Goal: Task Accomplishment & Management: Use online tool/utility

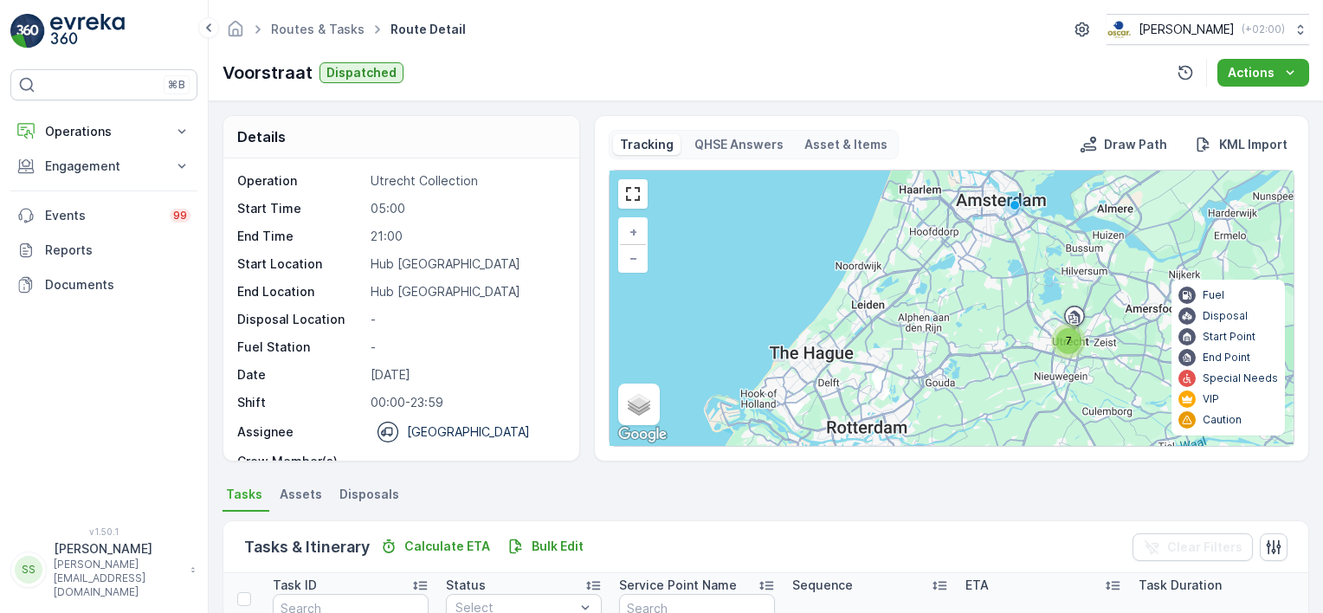
scroll to position [54, 0]
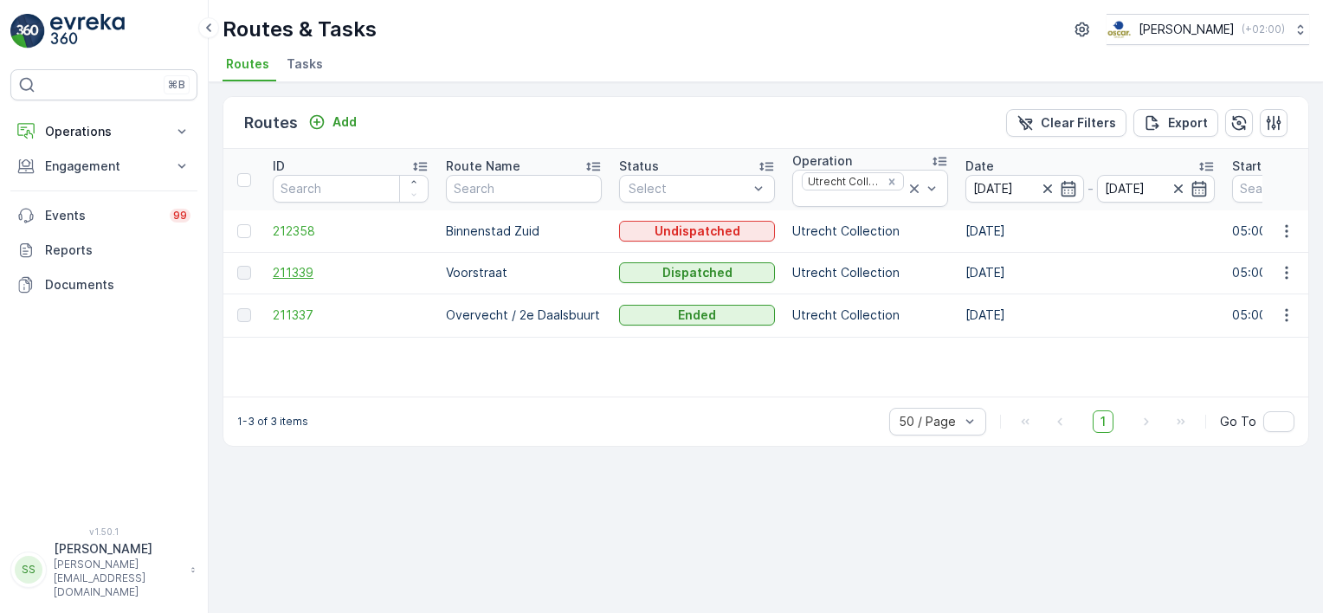
click at [274, 277] on span "211339" at bounding box center [351, 272] width 156 height 17
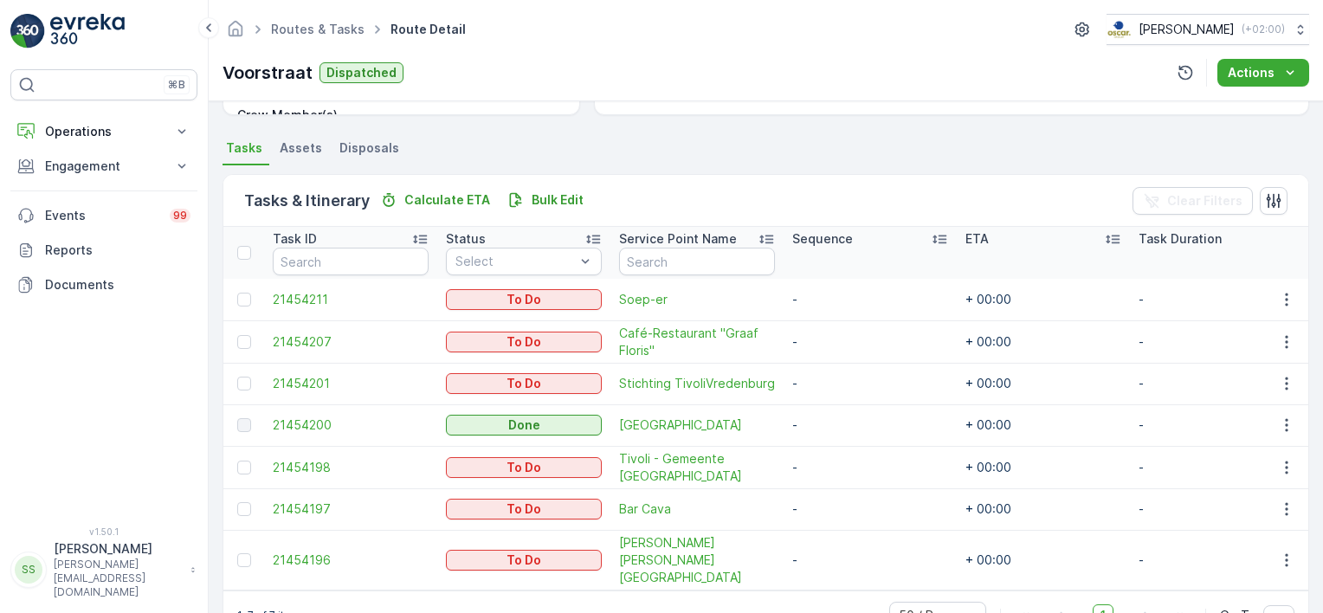
scroll to position [384, 0]
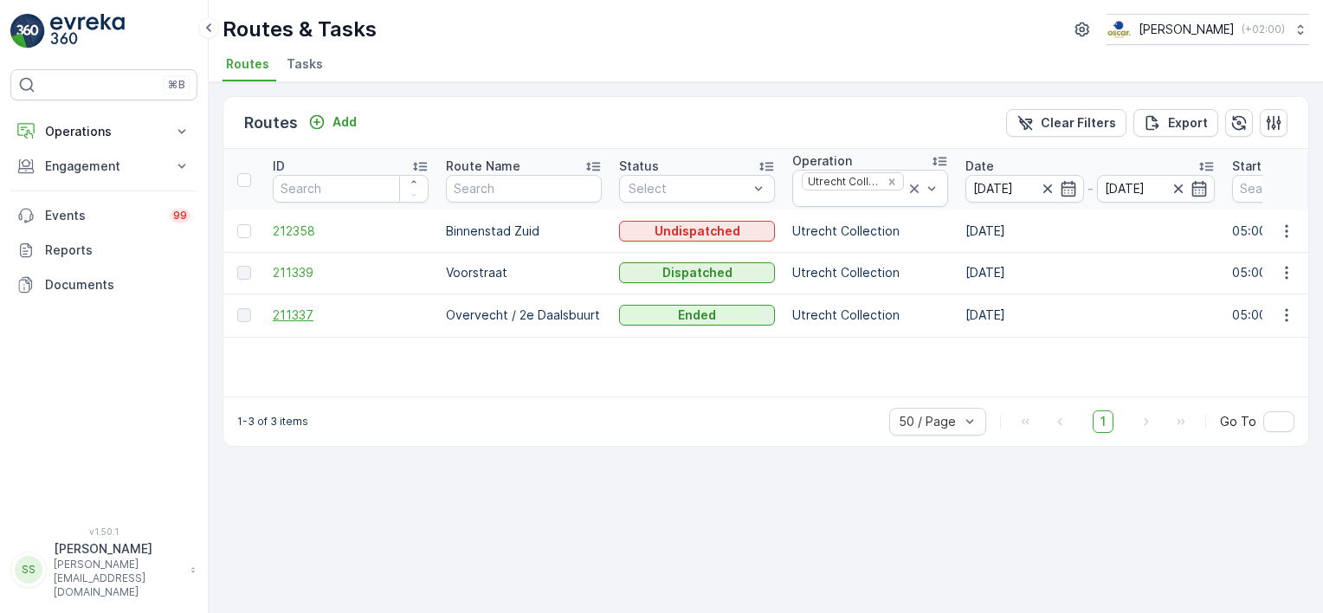
click at [289, 313] on span "211337" at bounding box center [351, 315] width 156 height 17
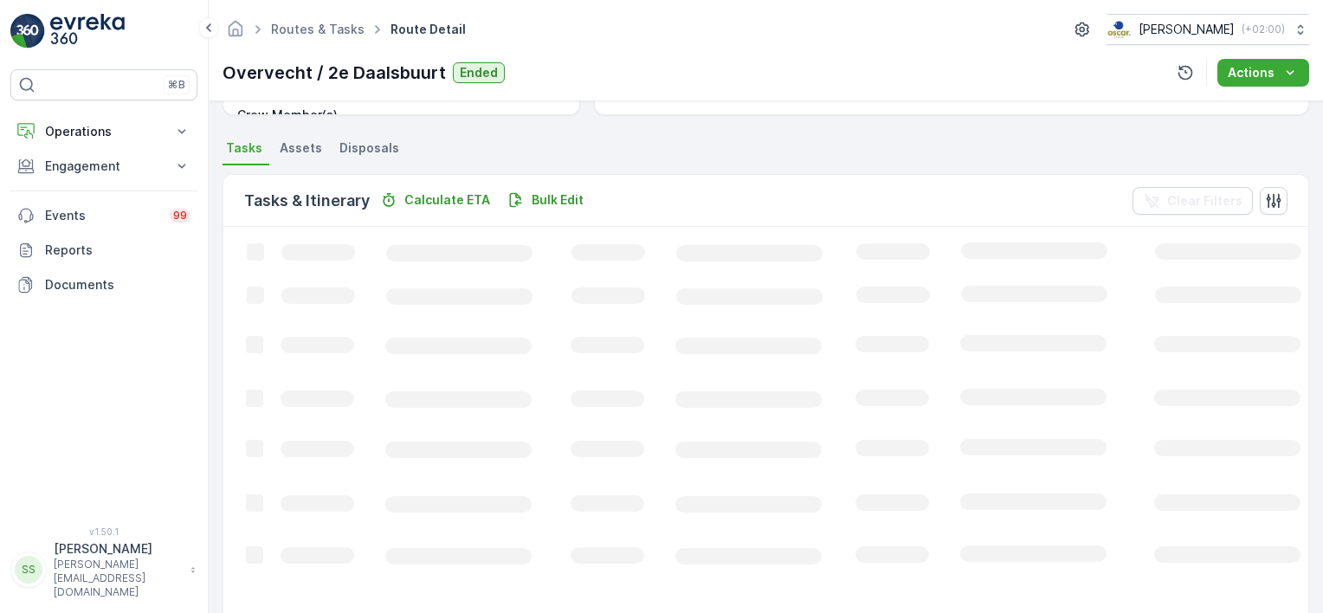
scroll to position [279, 0]
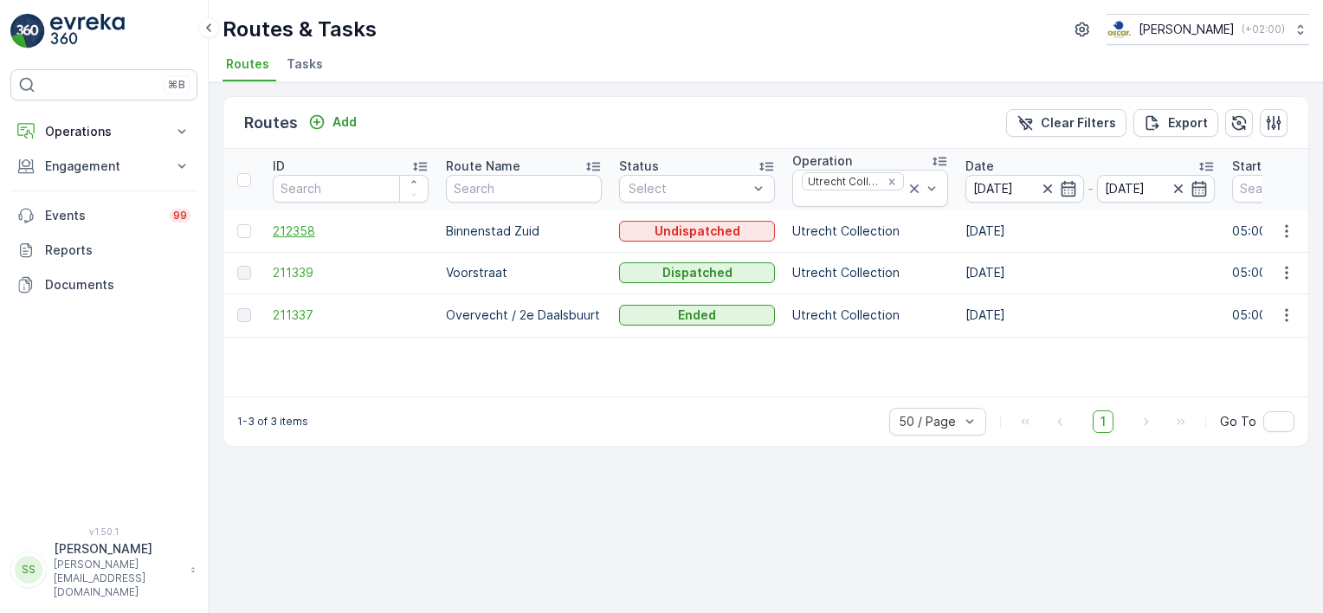
click at [283, 229] on span "212358" at bounding box center [351, 231] width 156 height 17
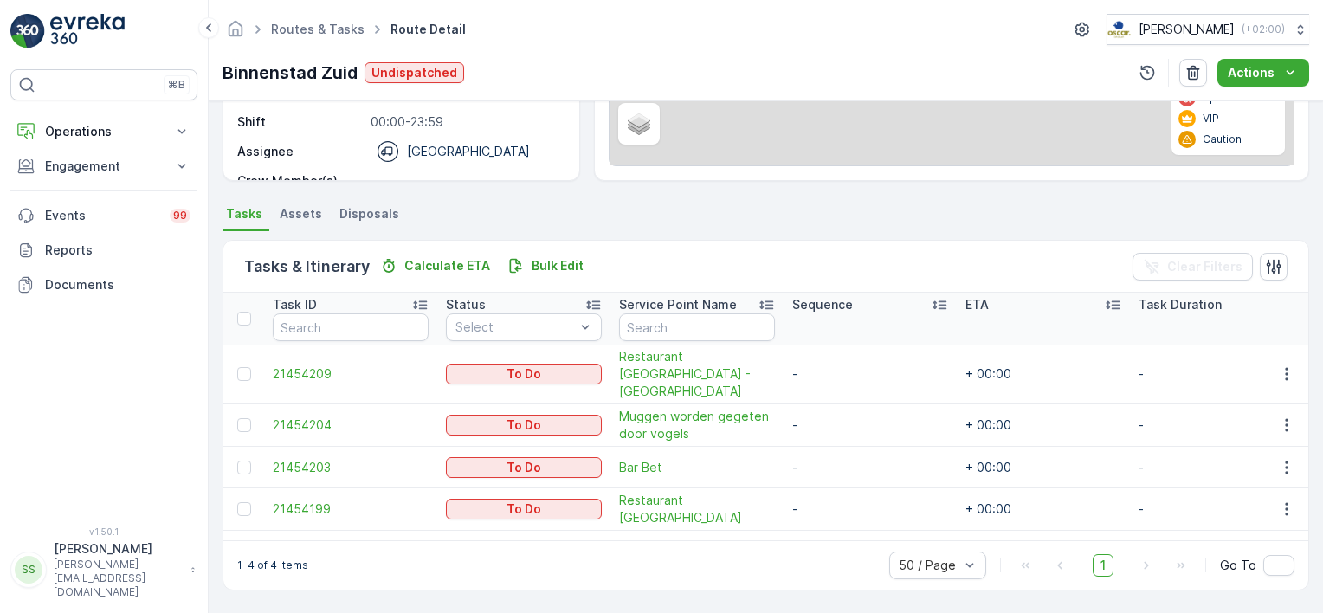
scroll to position [288, 0]
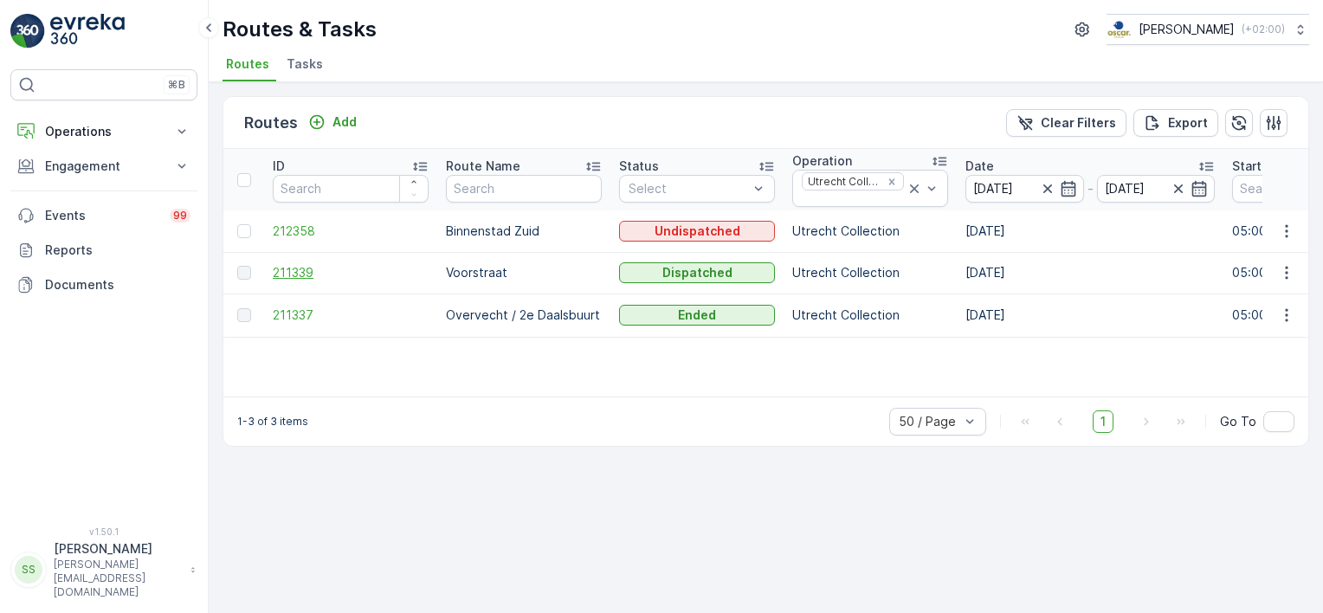
click at [288, 276] on span "211339" at bounding box center [351, 272] width 156 height 17
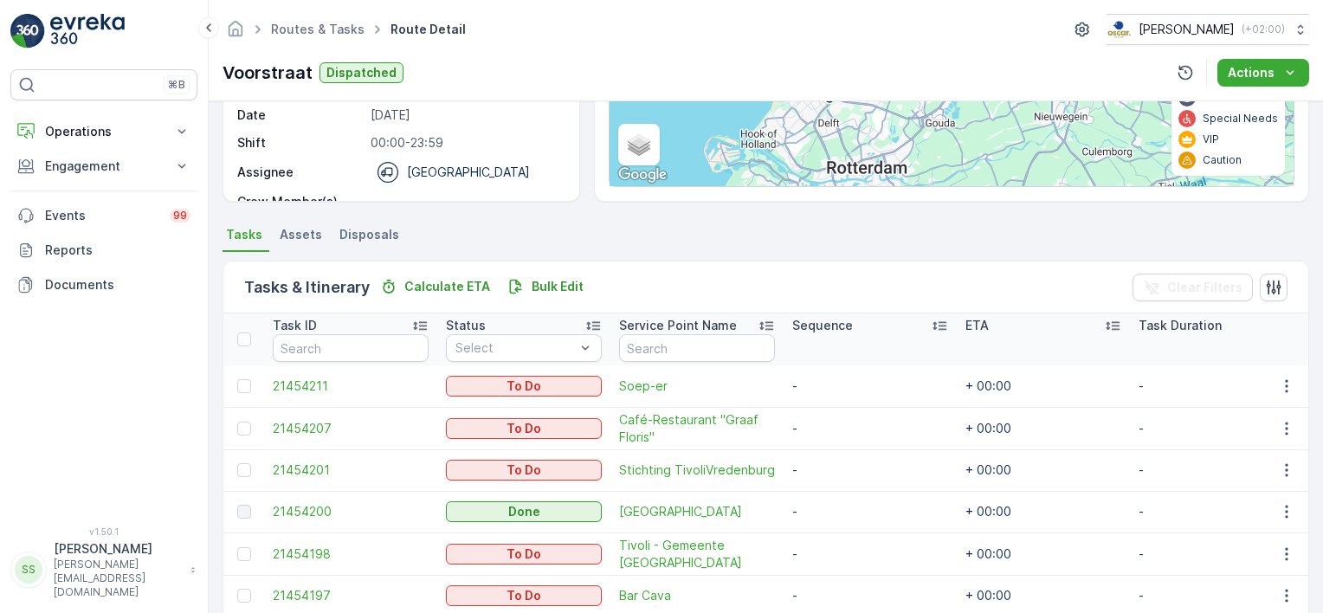
scroll to position [384, 0]
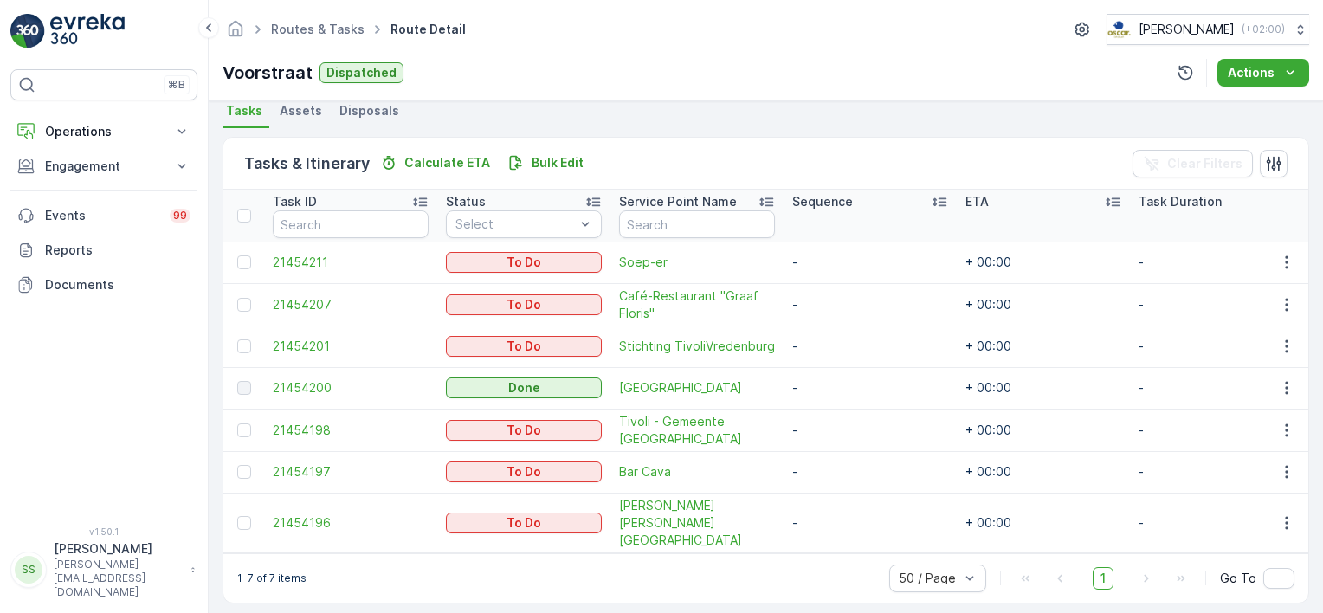
click at [572, 94] on div "Routes & Tasks Route Detail Oscar Circulair ( +02:00 ) Voorstraat Dispatched Ac…" at bounding box center [766, 50] width 1115 height 101
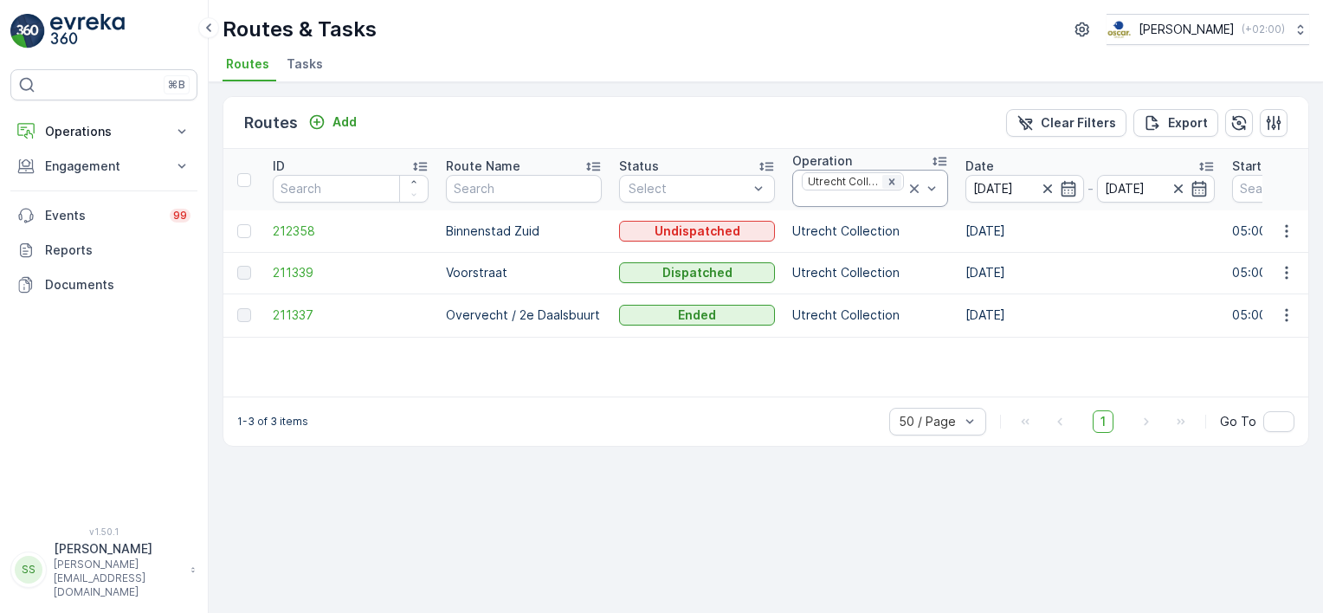
click at [888, 176] on icon "Remove Utrecht Collection" at bounding box center [892, 182] width 12 height 12
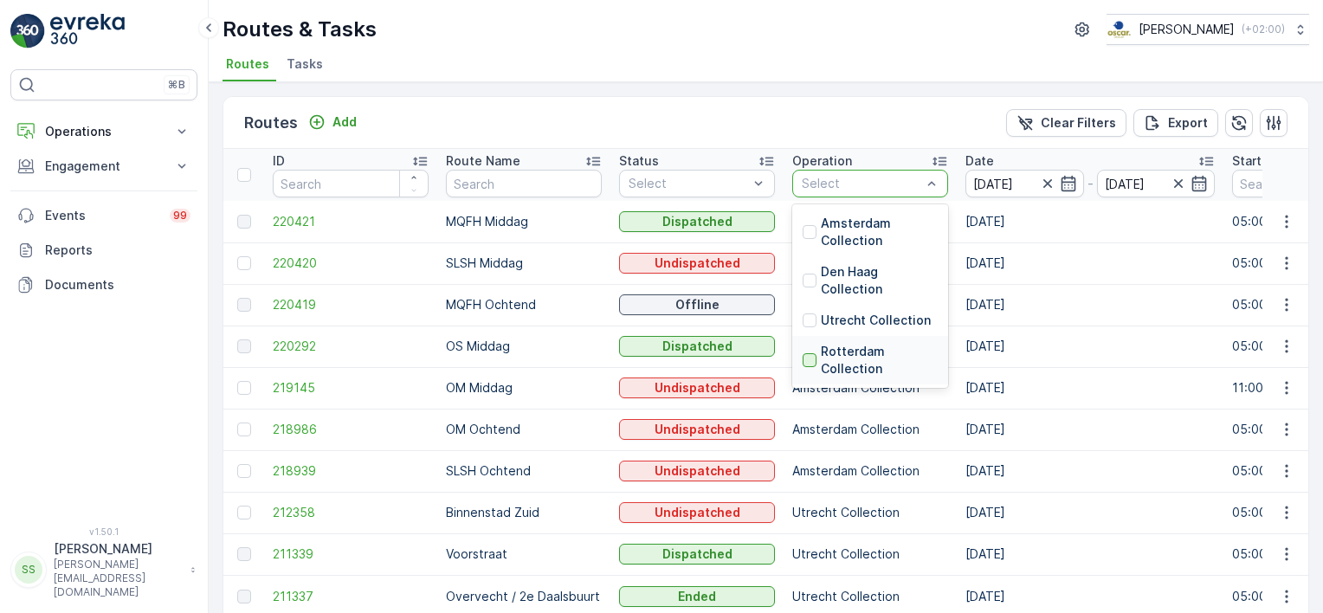
click at [805, 360] on div at bounding box center [810, 360] width 14 height 14
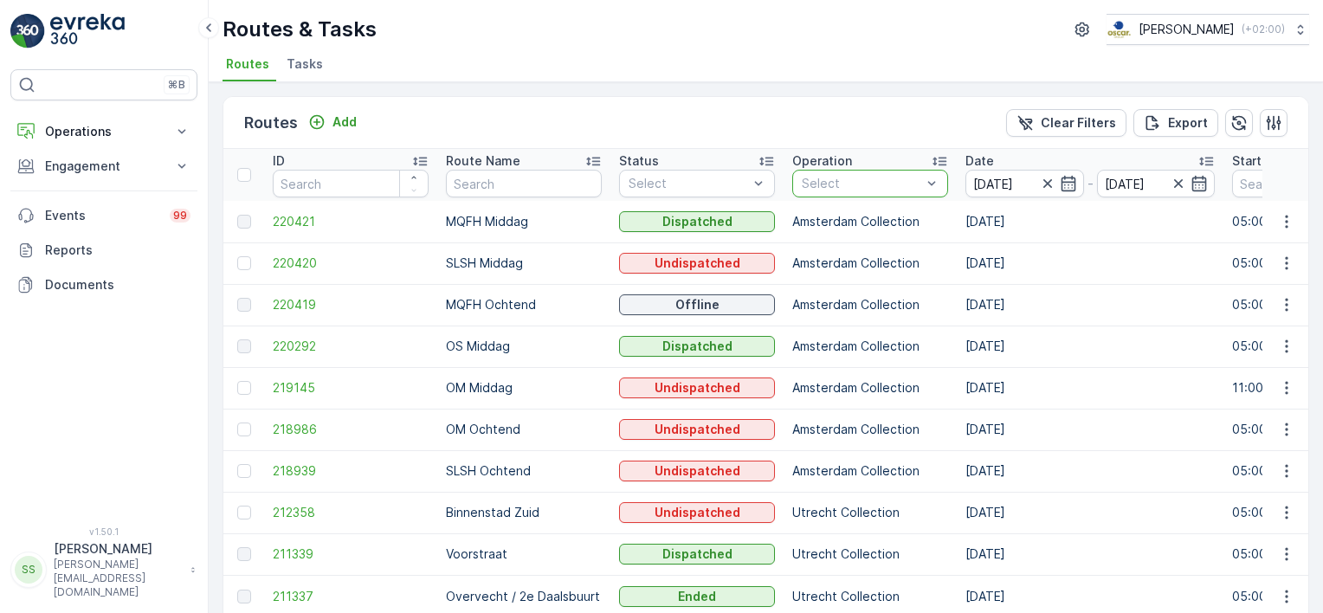
click at [807, 106] on div "Routes Add Clear Filters Export" at bounding box center [765, 123] width 1085 height 52
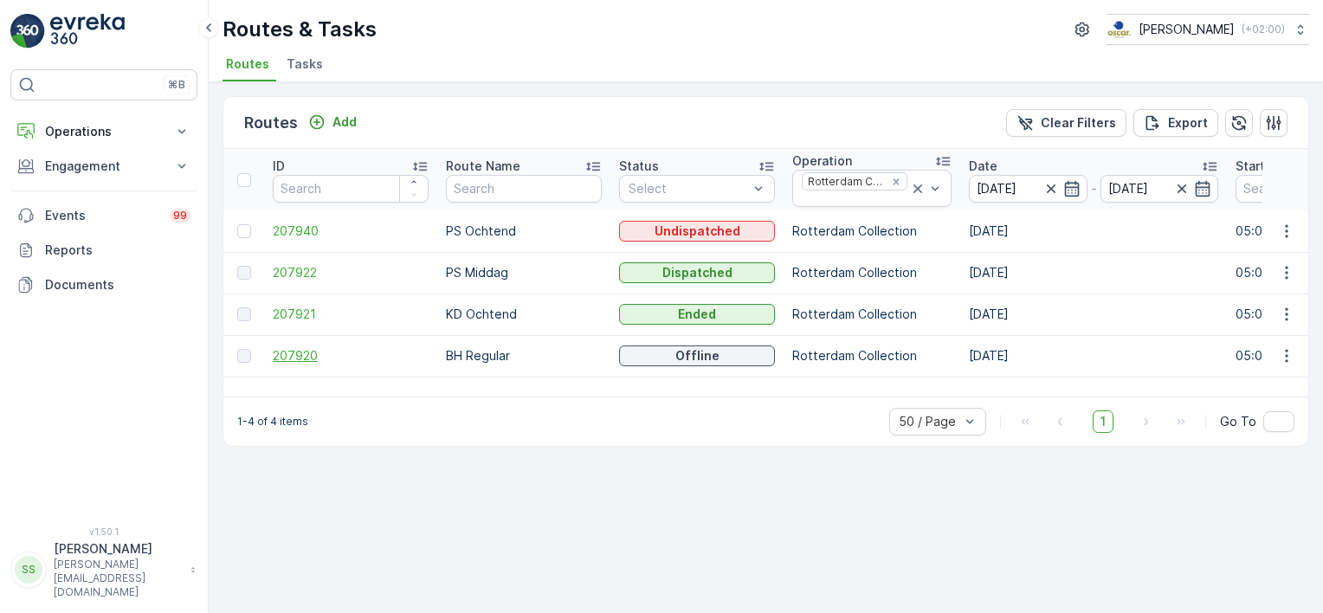
click at [298, 360] on span "207920" at bounding box center [351, 355] width 156 height 17
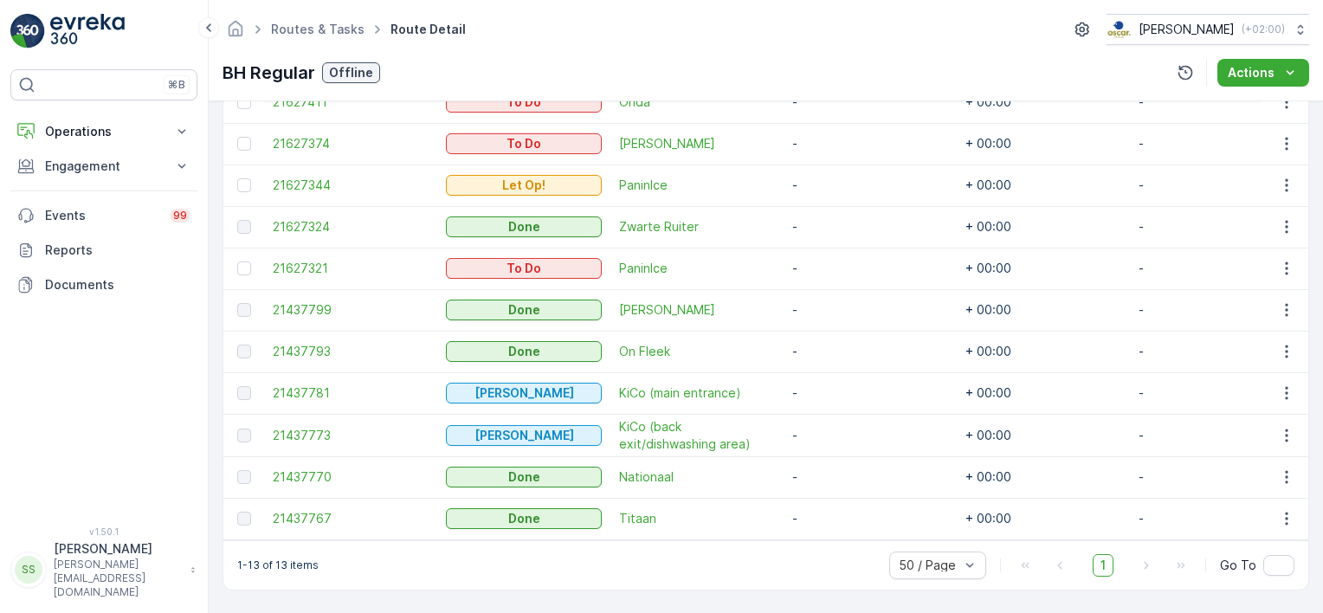
scroll to position [460, 0]
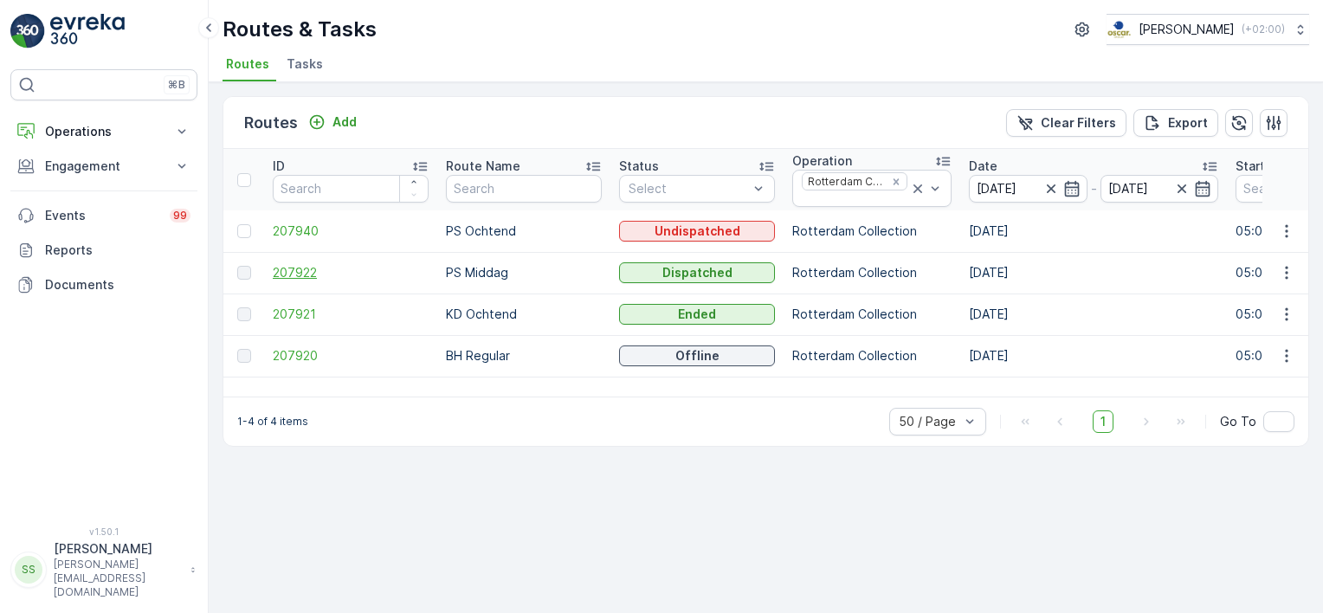
click at [285, 268] on span "207922" at bounding box center [351, 272] width 156 height 17
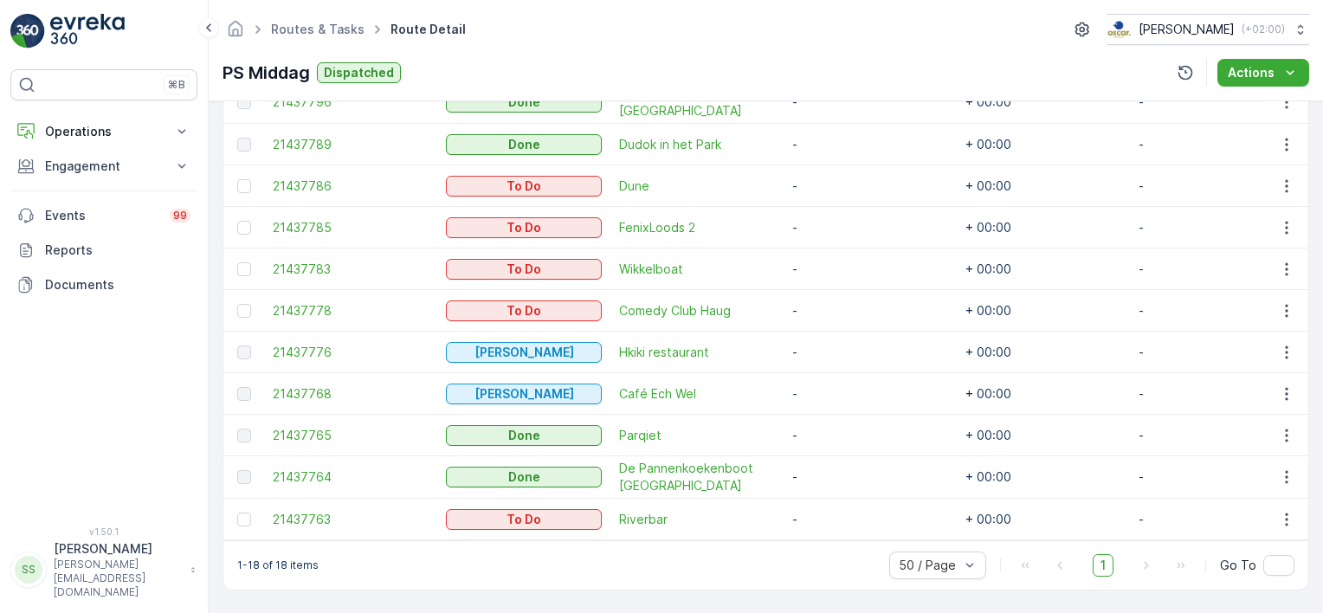
scroll to position [850, 0]
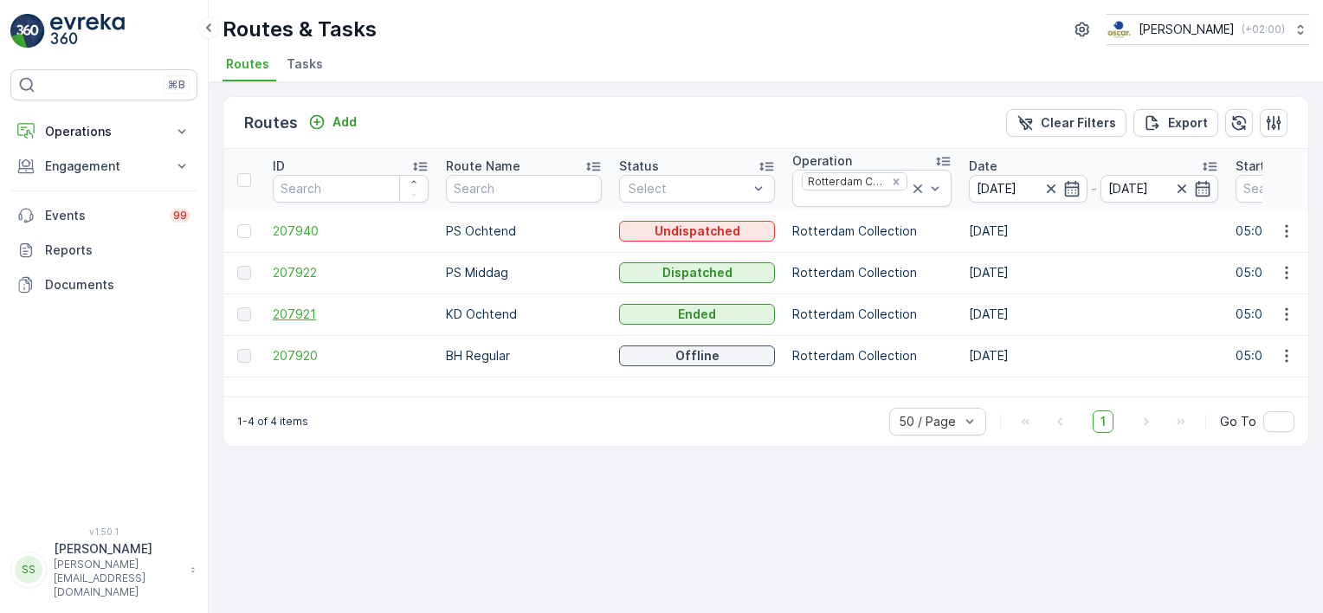
click at [308, 308] on span "207921" at bounding box center [351, 314] width 156 height 17
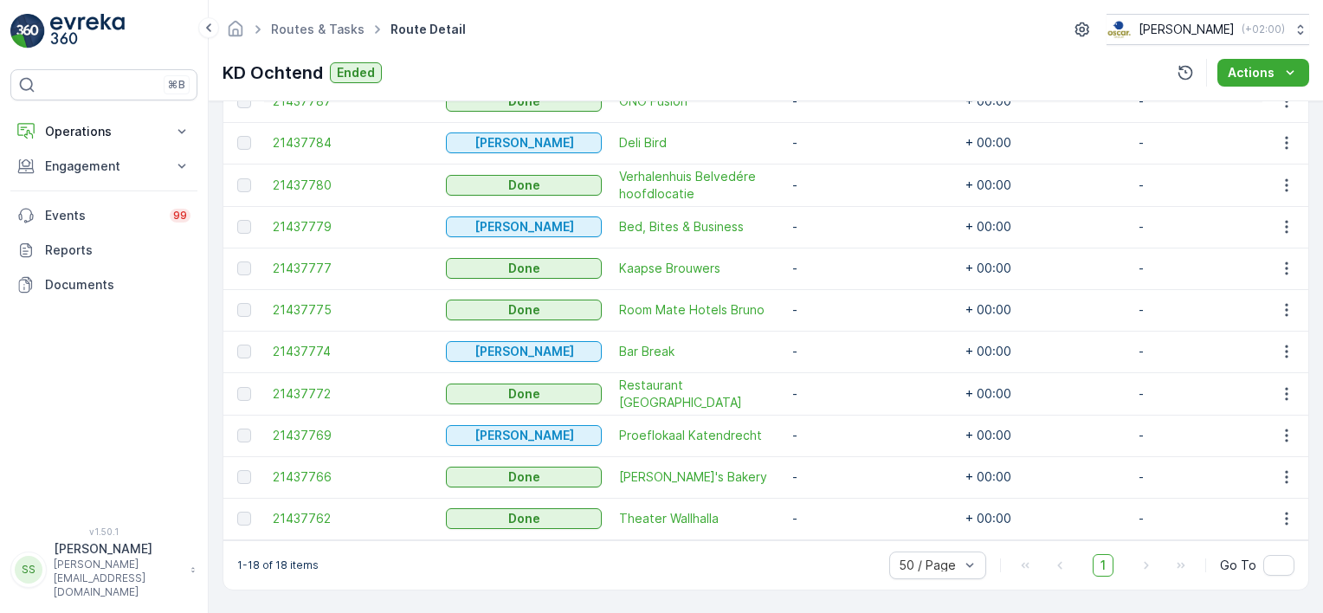
scroll to position [850, 0]
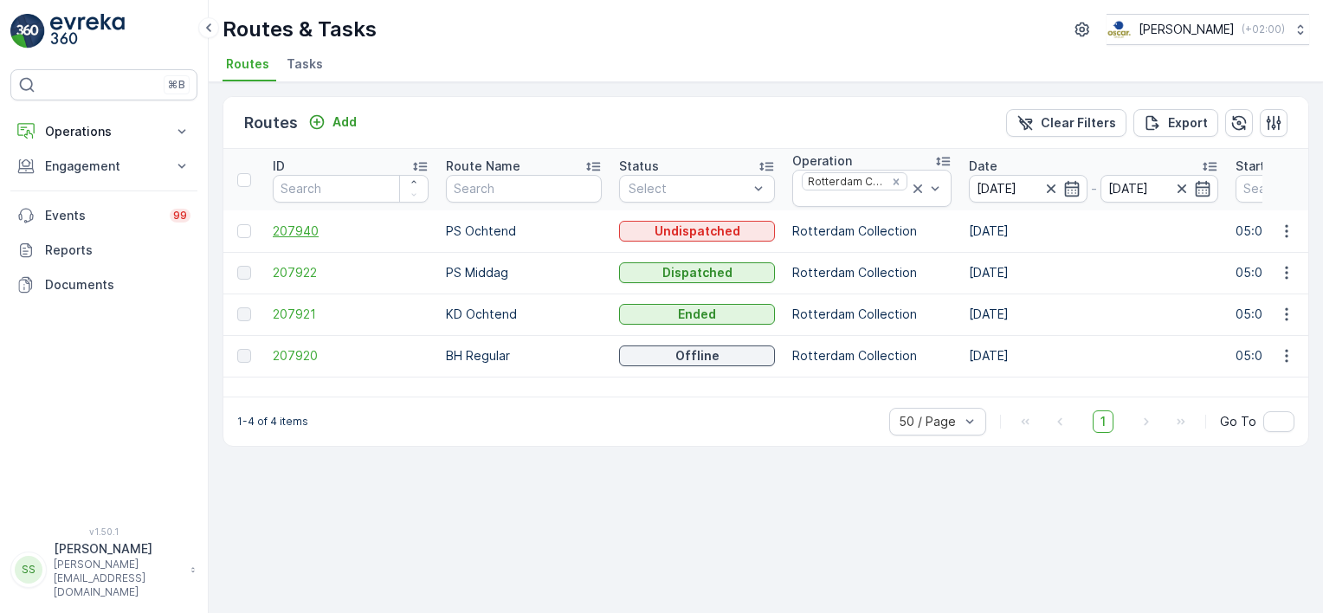
click at [299, 226] on span "207940" at bounding box center [351, 231] width 156 height 17
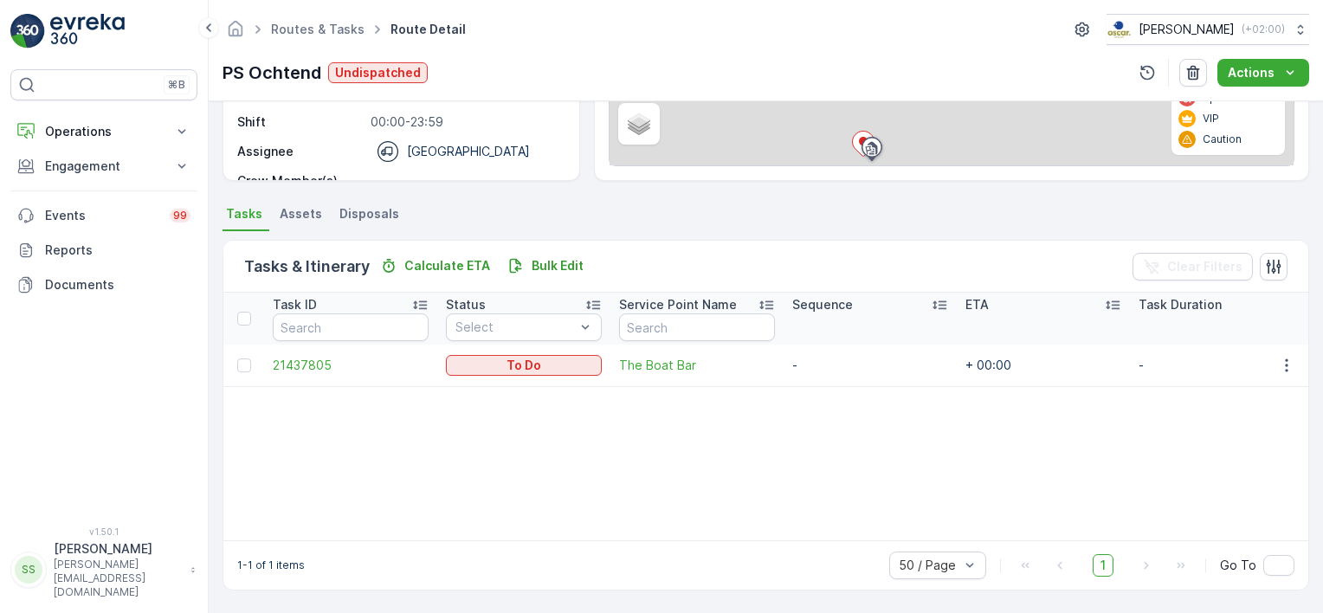
scroll to position [288, 0]
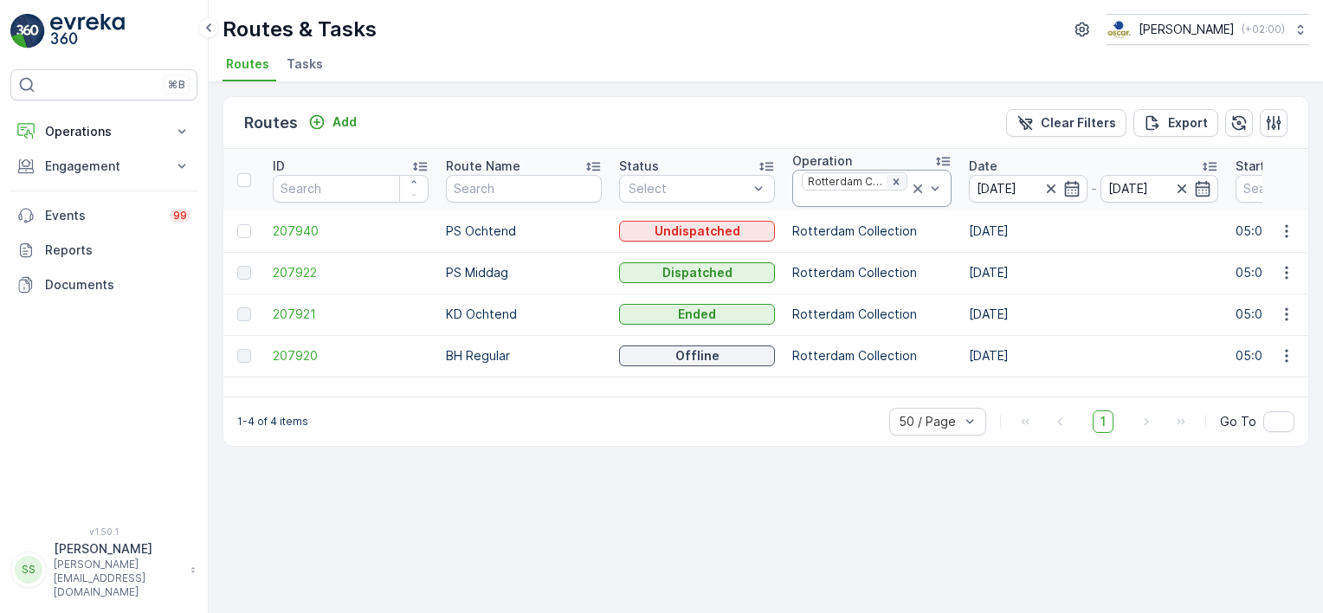
click at [890, 180] on icon "Remove Rotterdam Collection" at bounding box center [896, 182] width 12 height 12
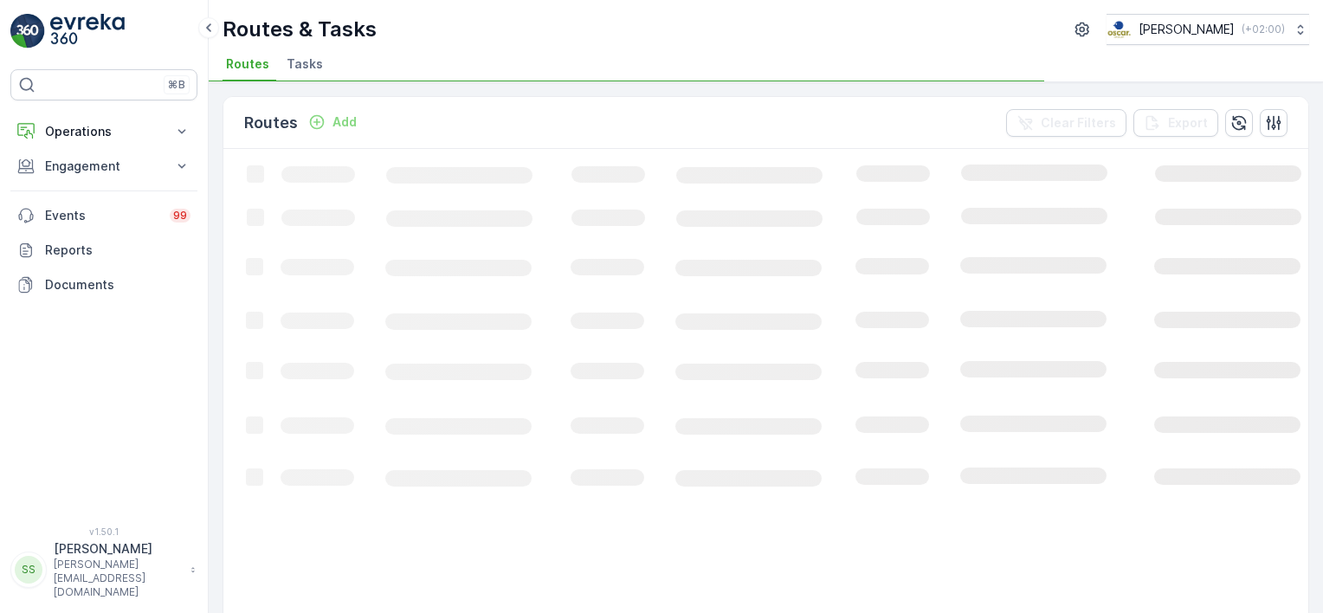
click at [856, 128] on div "Routes Add Clear Filters Export" at bounding box center [765, 123] width 1085 height 52
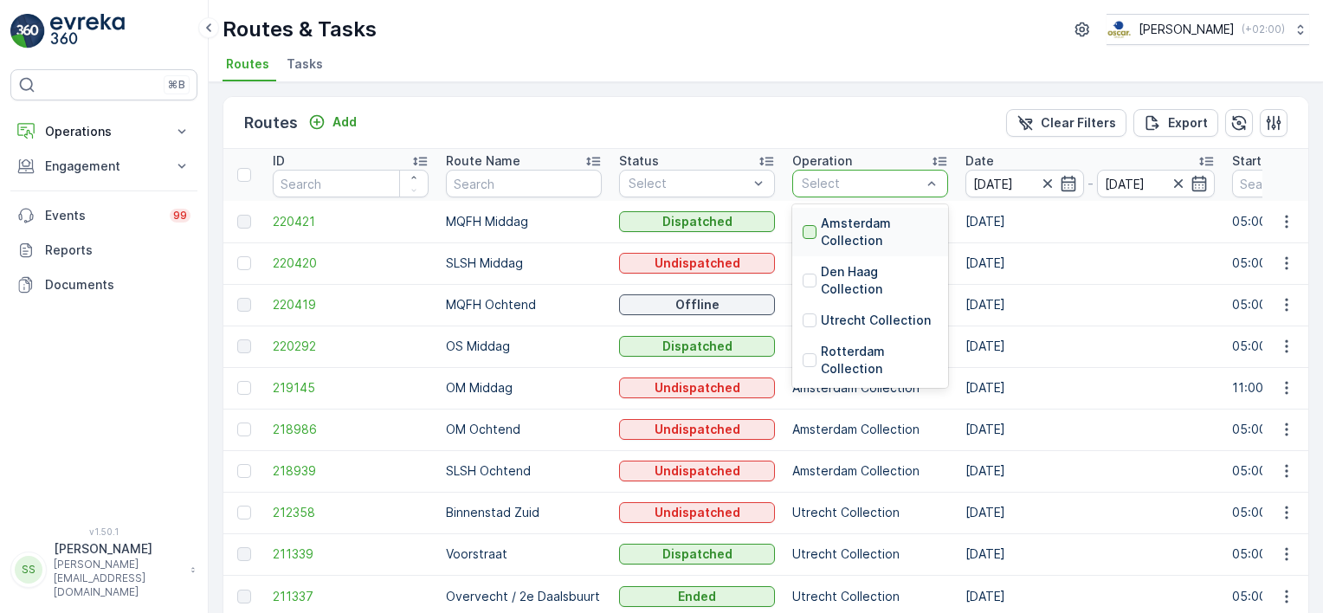
click at [810, 225] on div at bounding box center [810, 232] width 14 height 14
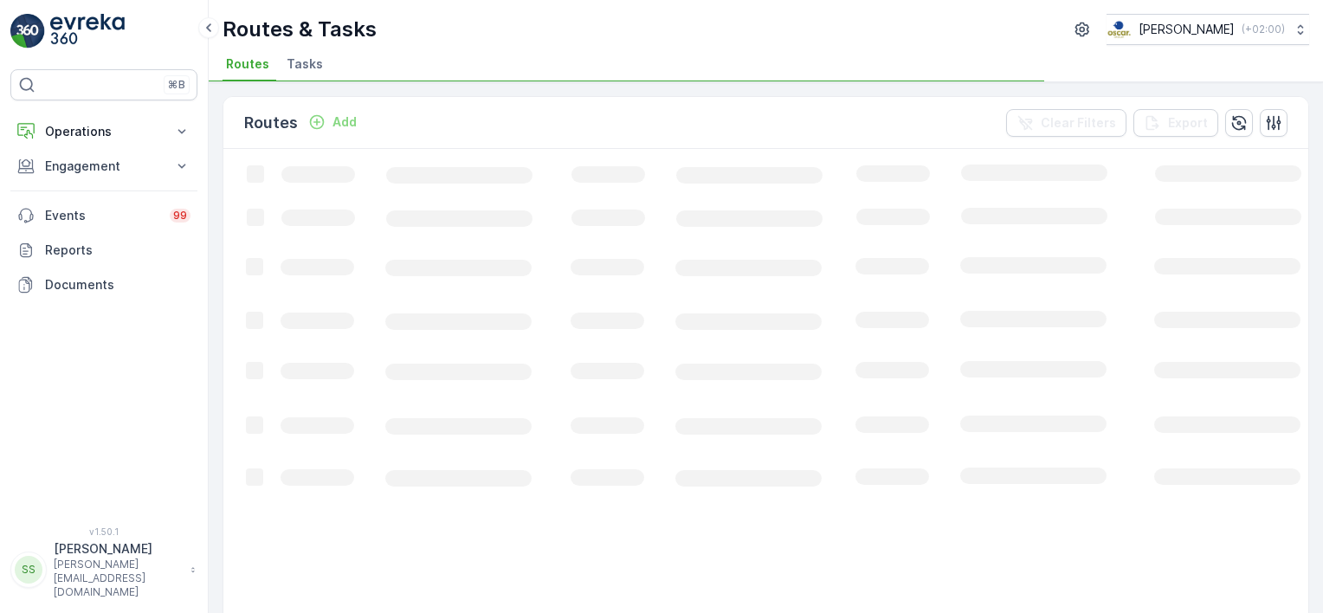
click at [211, 173] on div "Routes Add Clear Filters Export Loading... 1-21 of 21 items 50 / Page 1 Go To" at bounding box center [766, 347] width 1115 height 531
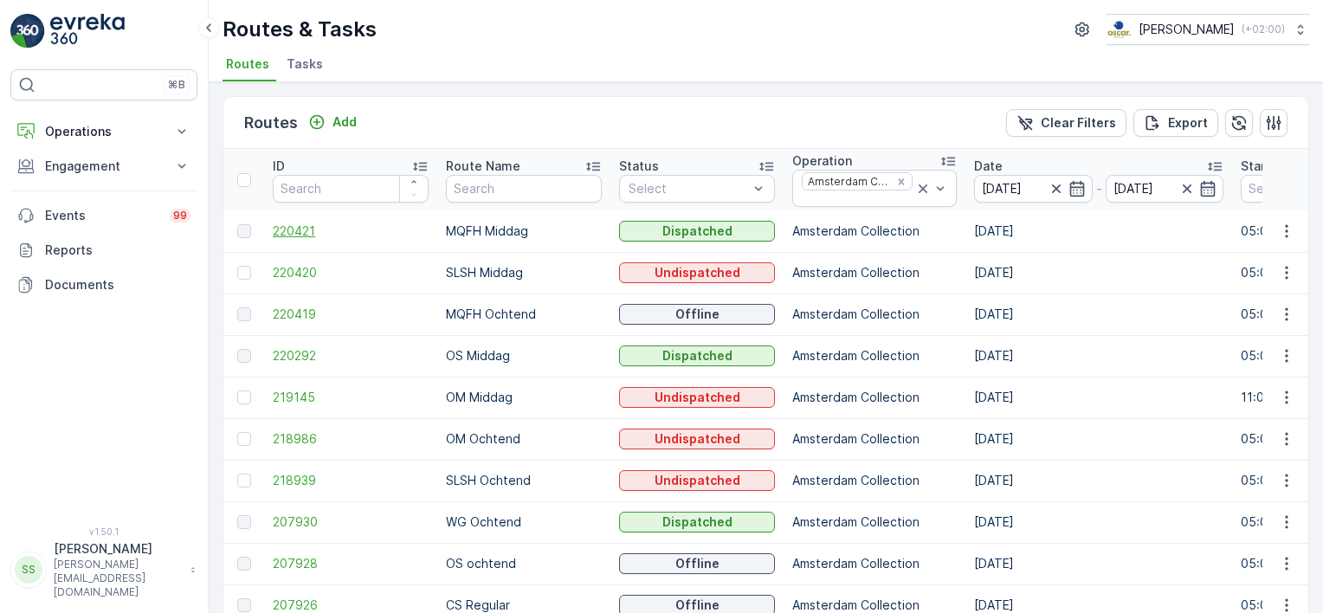
click at [294, 229] on span "220421" at bounding box center [351, 231] width 156 height 17
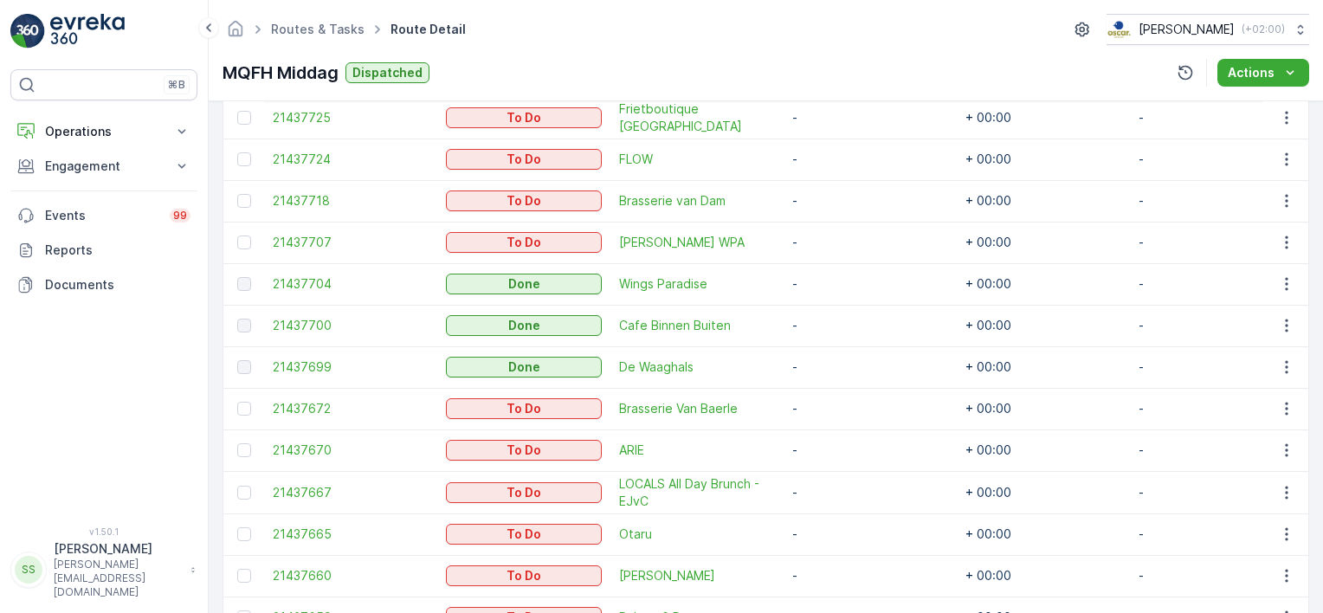
scroll to position [1008, 0]
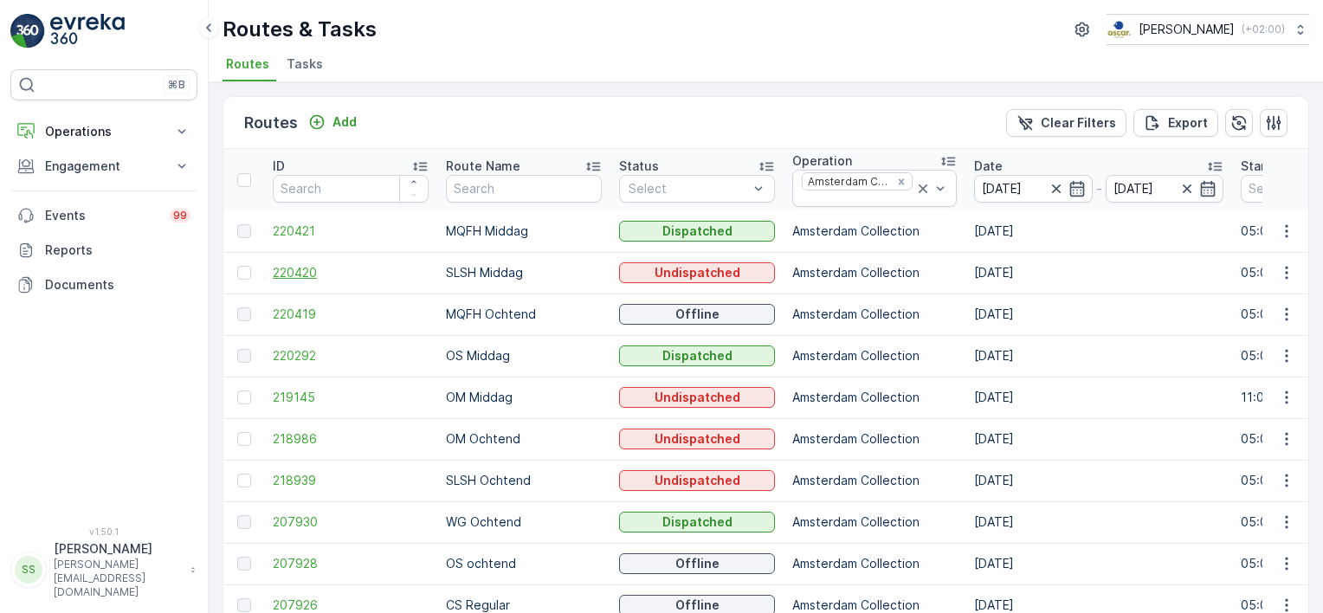
click at [298, 272] on span "220420" at bounding box center [351, 272] width 156 height 17
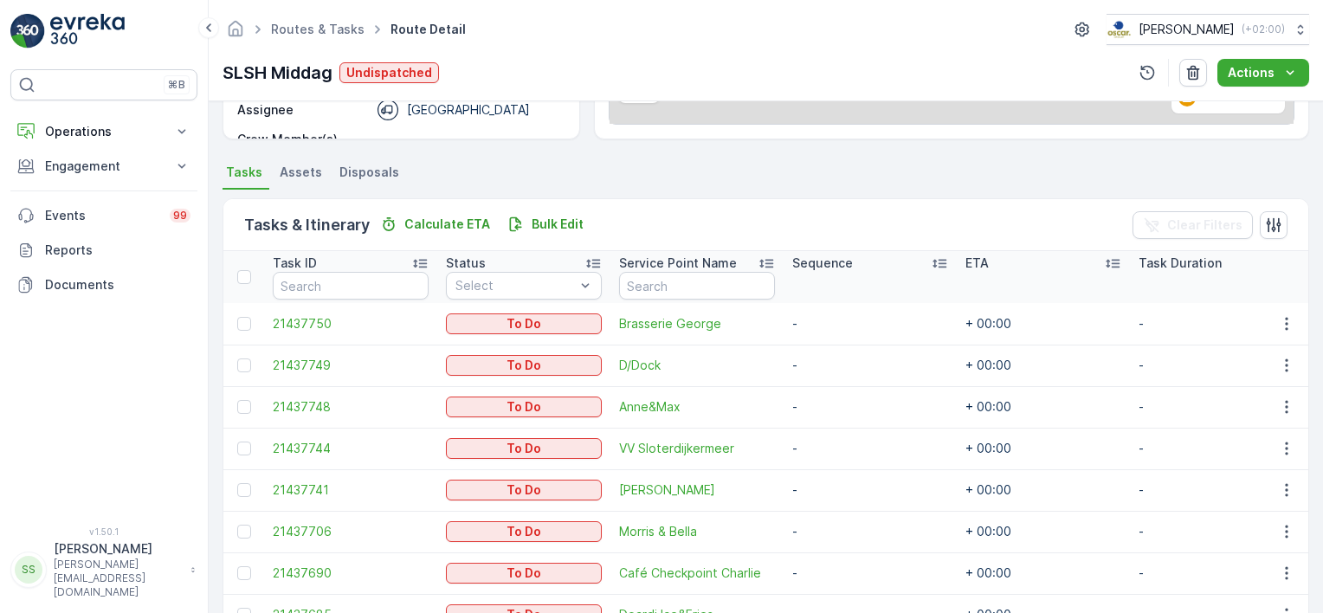
scroll to position [204, 0]
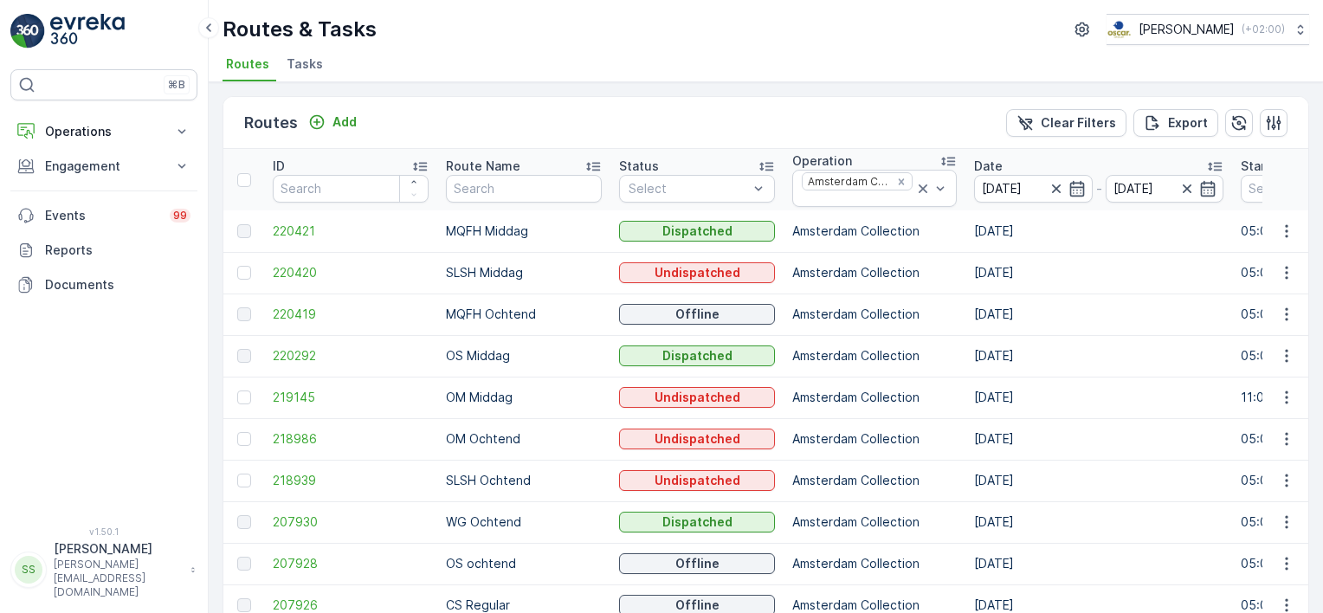
scroll to position [87, 0]
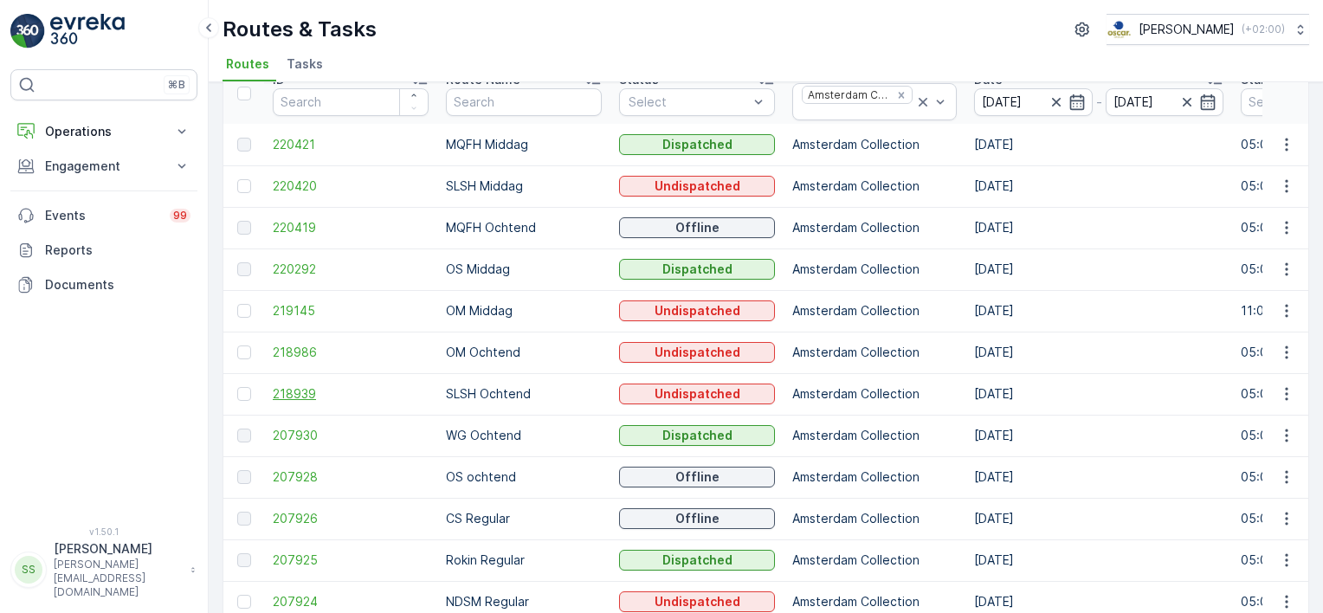
click at [290, 391] on span "218939" at bounding box center [351, 393] width 156 height 17
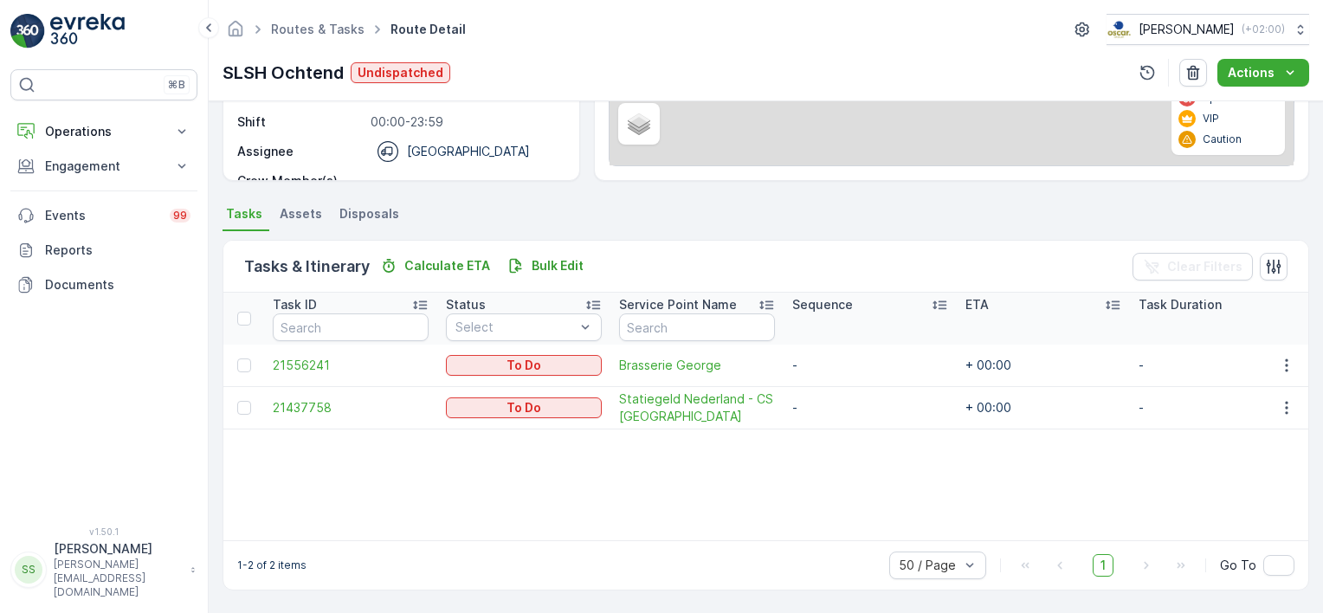
scroll to position [288, 0]
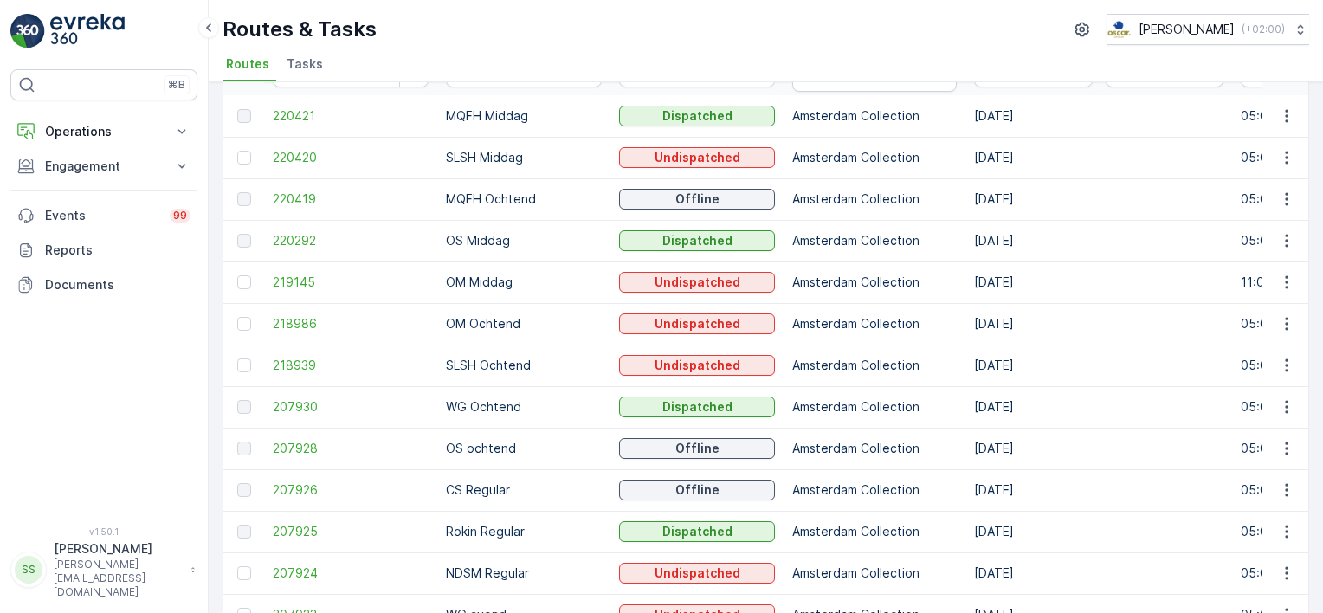
scroll to position [87, 0]
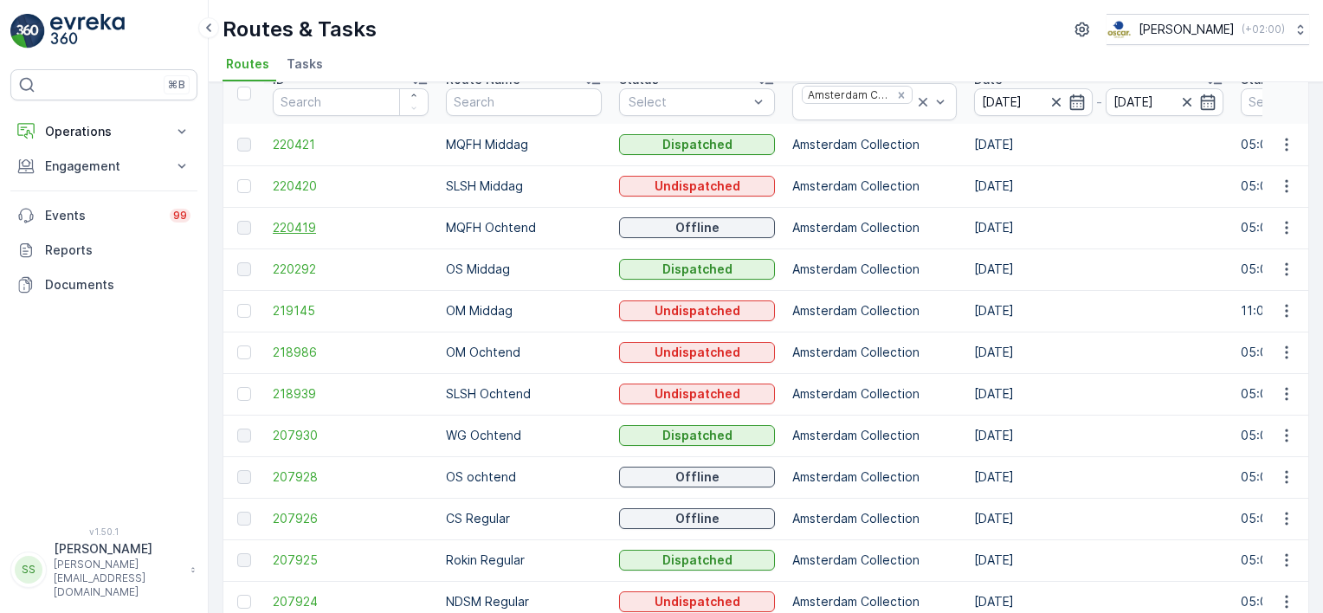
click at [274, 225] on span "220419" at bounding box center [351, 227] width 156 height 17
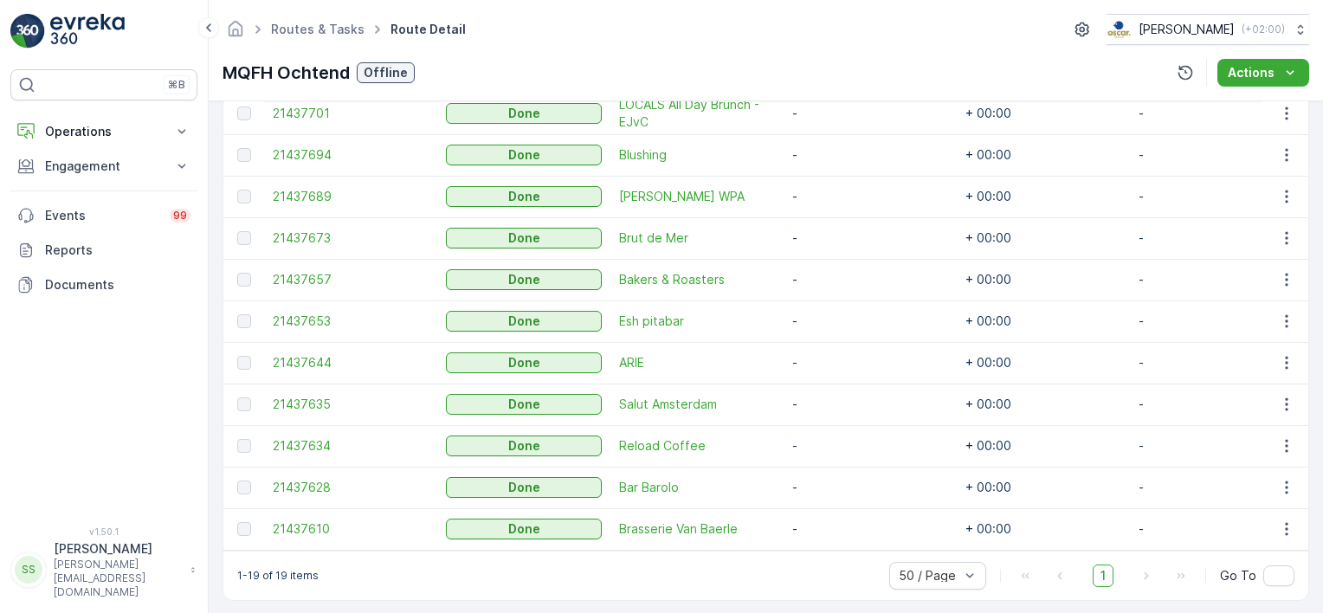
scroll to position [890, 0]
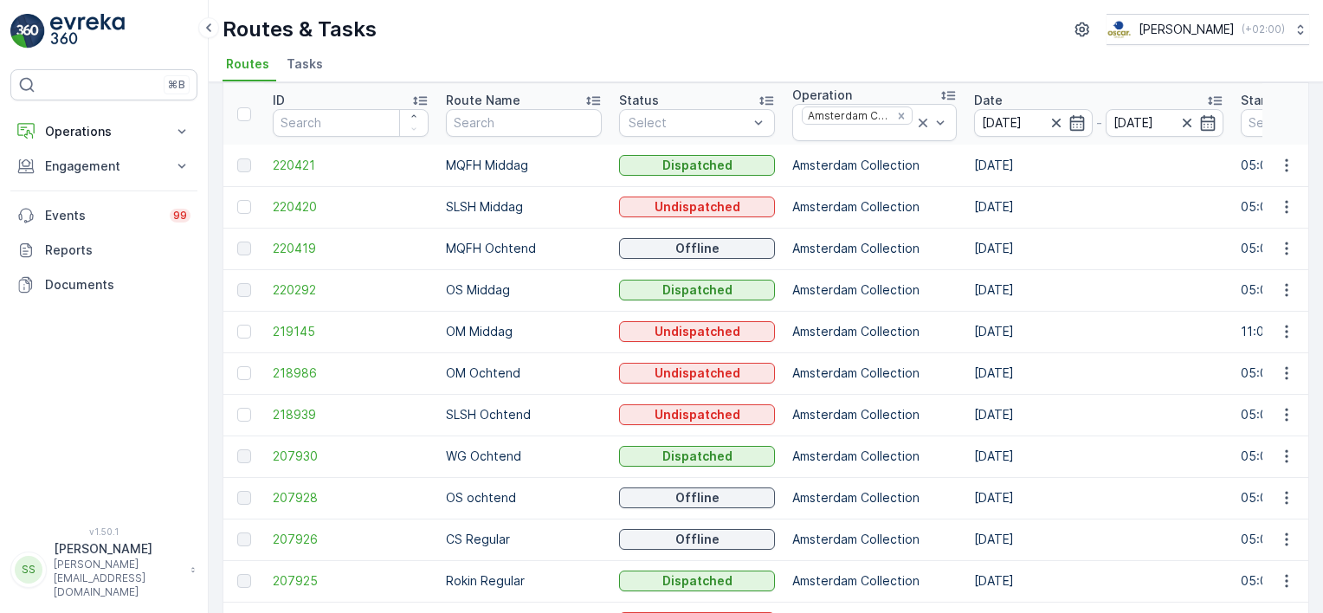
scroll to position [173, 0]
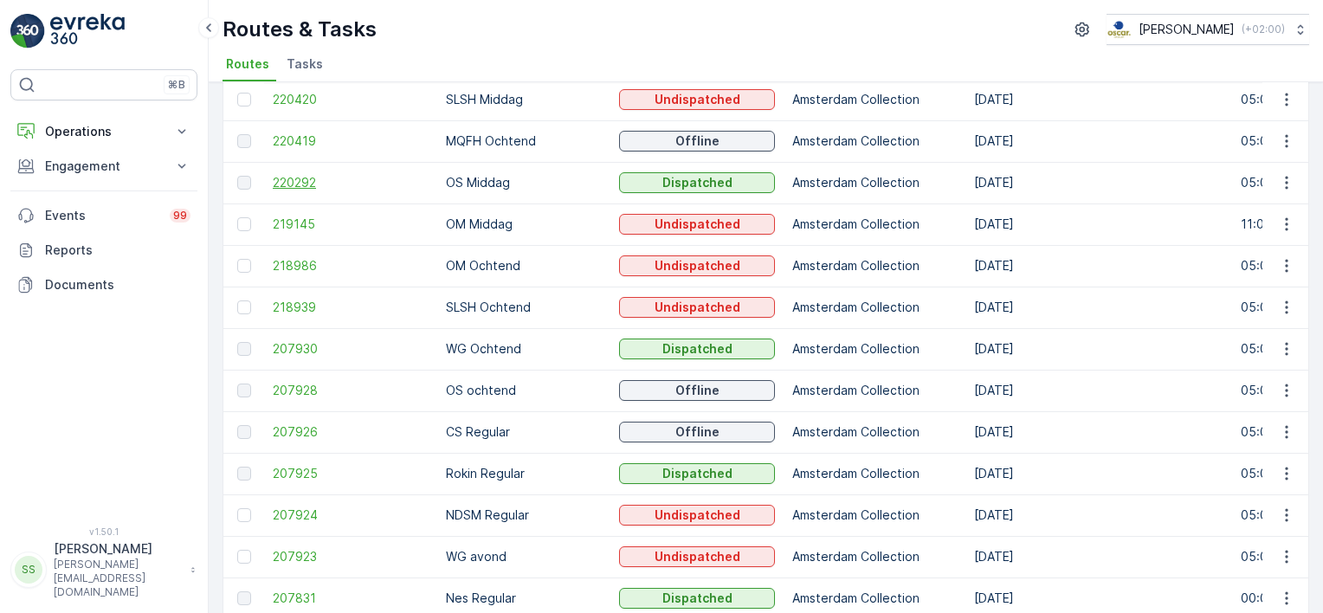
click at [312, 185] on span "220292" at bounding box center [351, 182] width 156 height 17
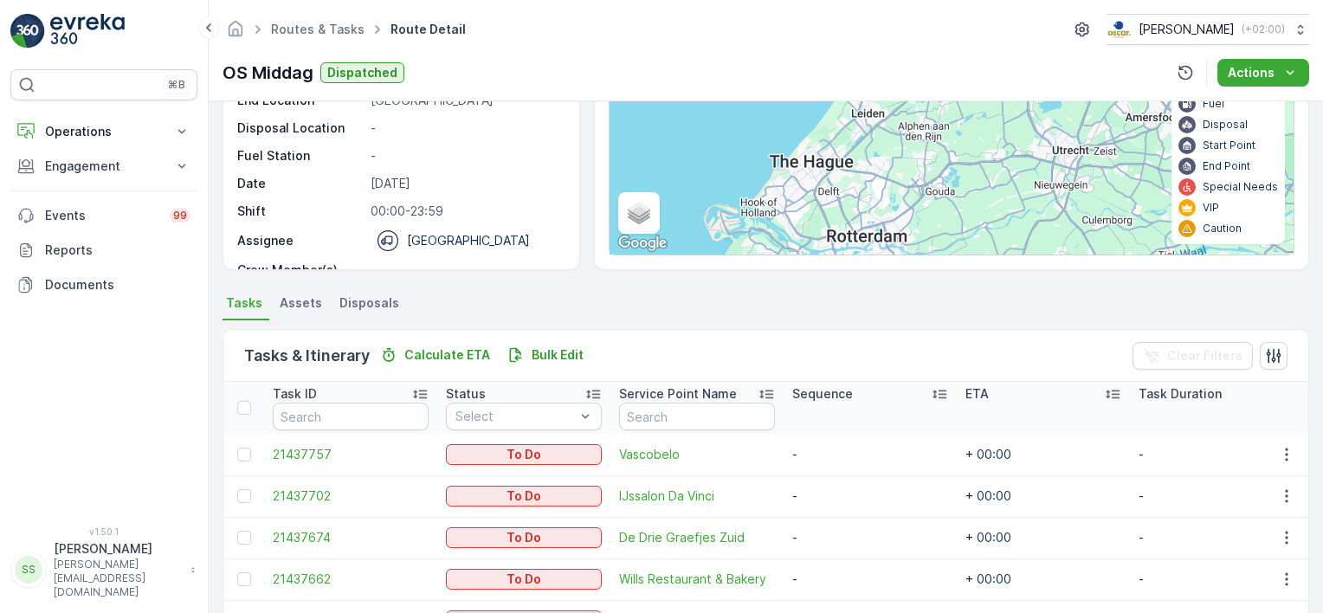
scroll to position [341, 0]
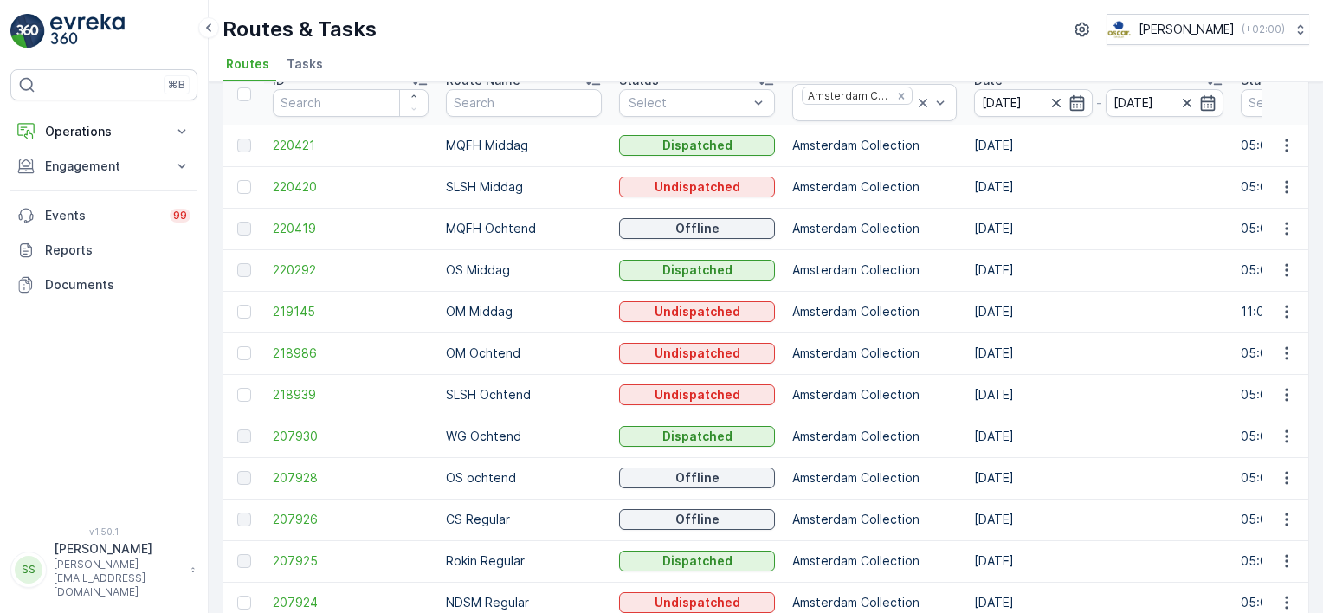
scroll to position [87, 0]
click at [307, 385] on span "218939" at bounding box center [351, 393] width 156 height 17
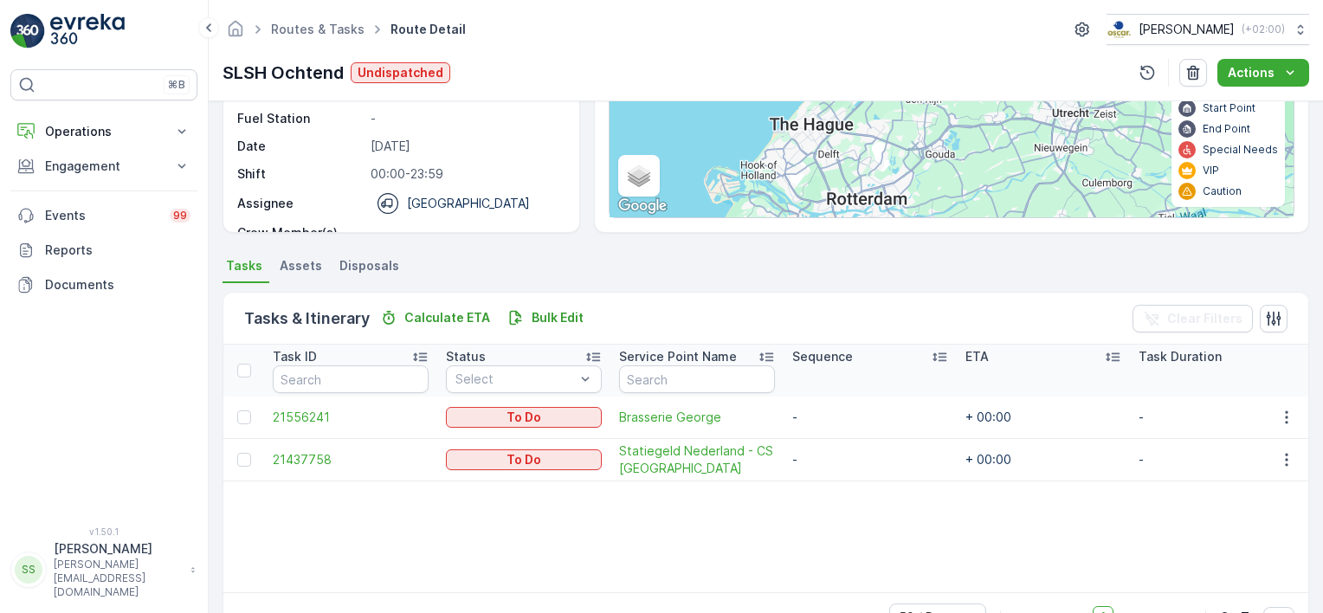
scroll to position [260, 0]
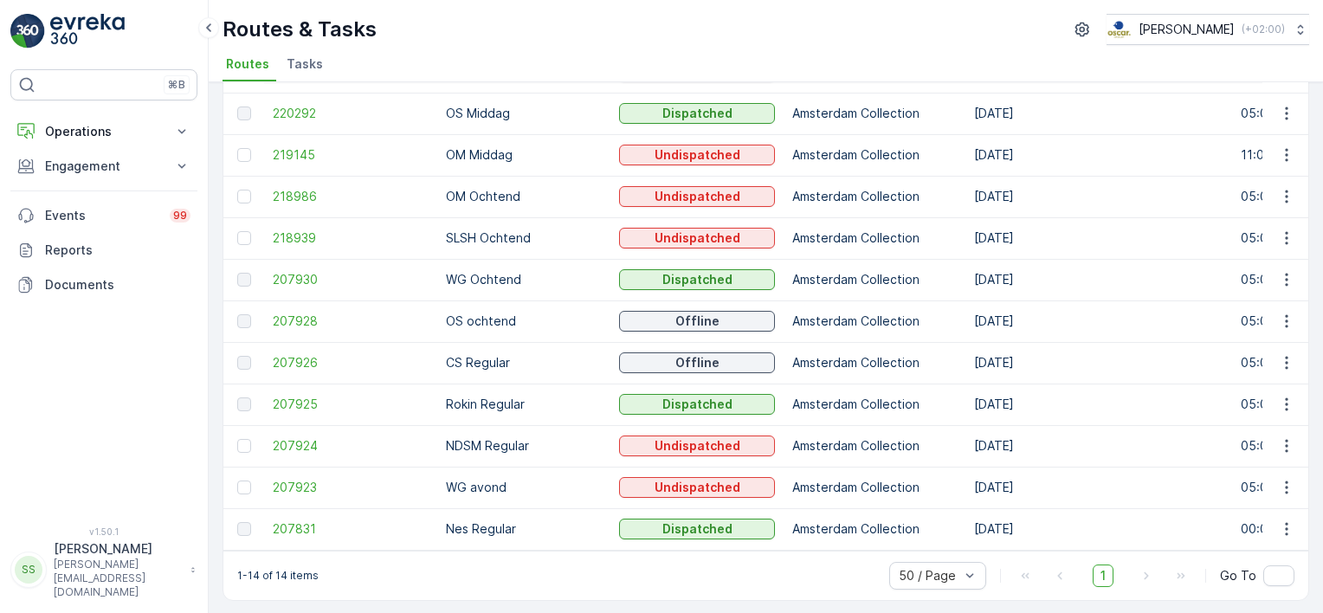
scroll to position [249, 0]
click at [291, 277] on span "207930" at bounding box center [351, 277] width 156 height 17
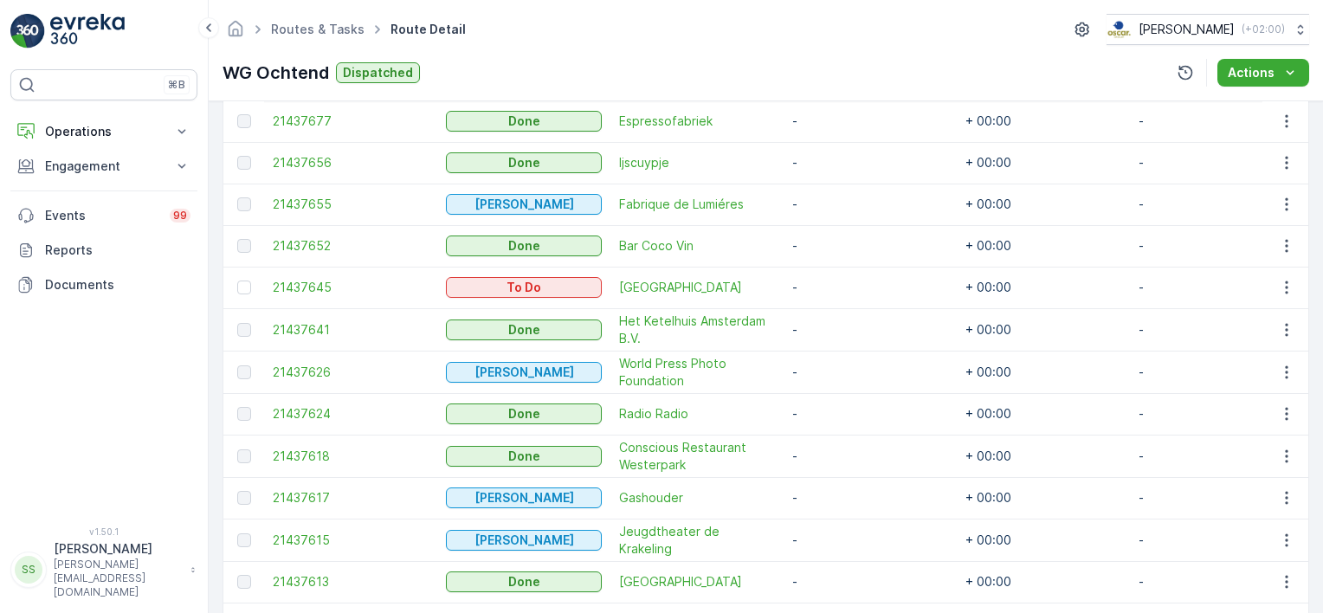
scroll to position [1177, 0]
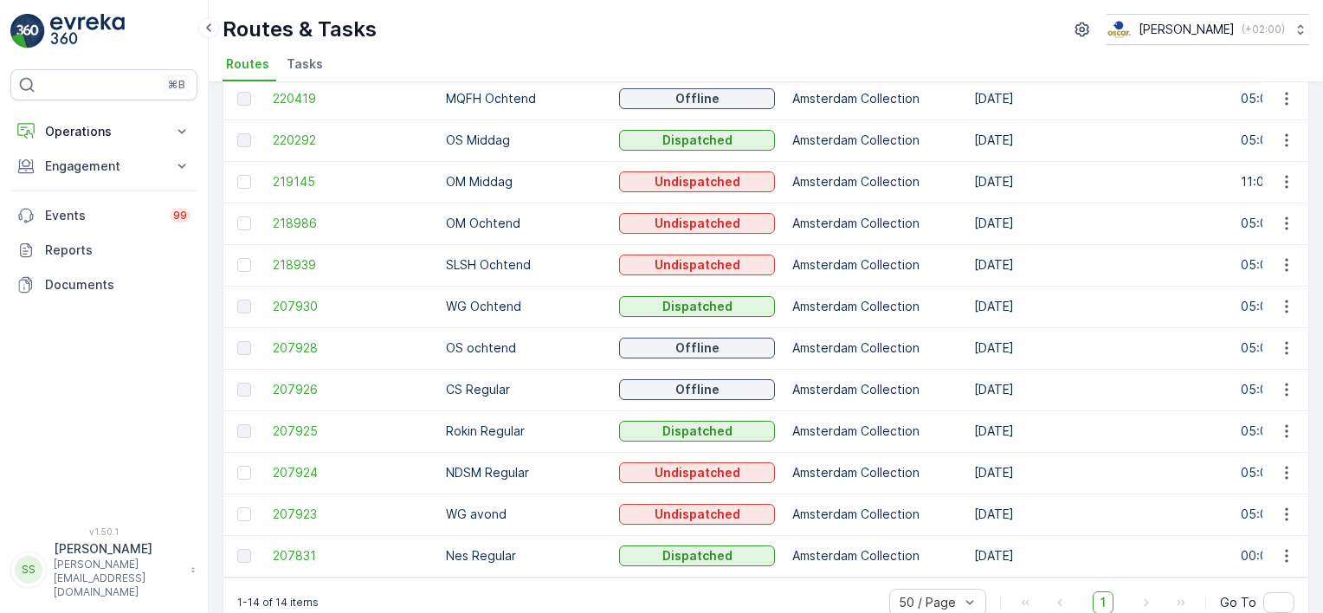
scroll to position [249, 0]
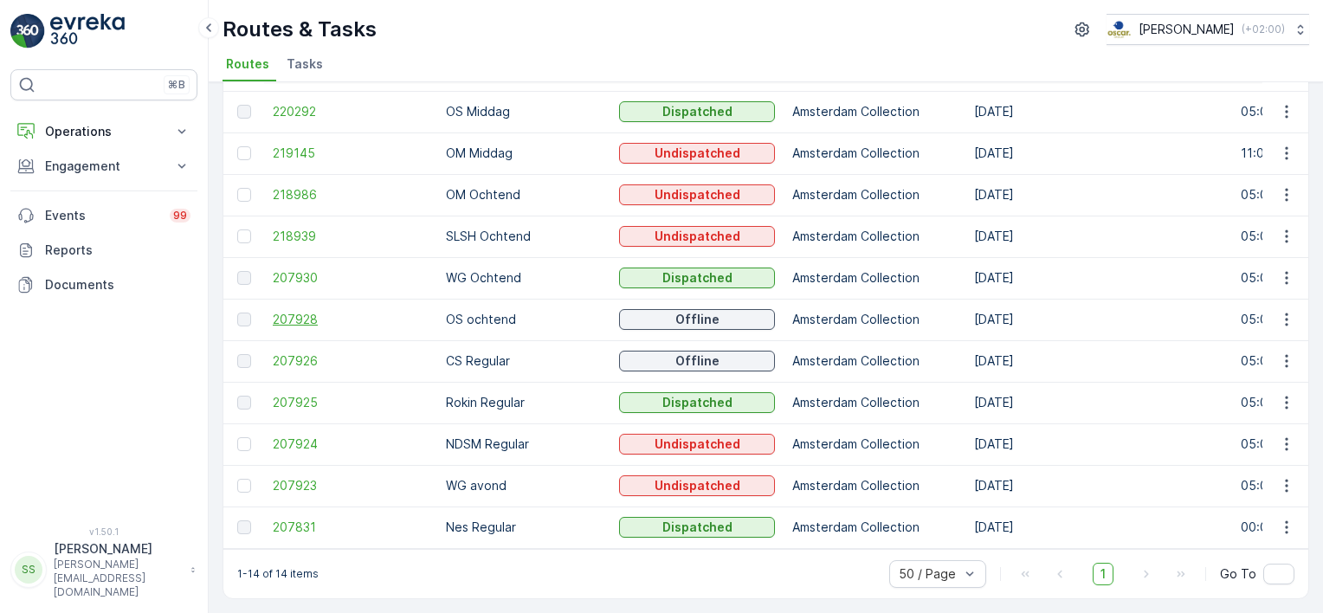
click at [304, 313] on span "207928" at bounding box center [351, 319] width 156 height 17
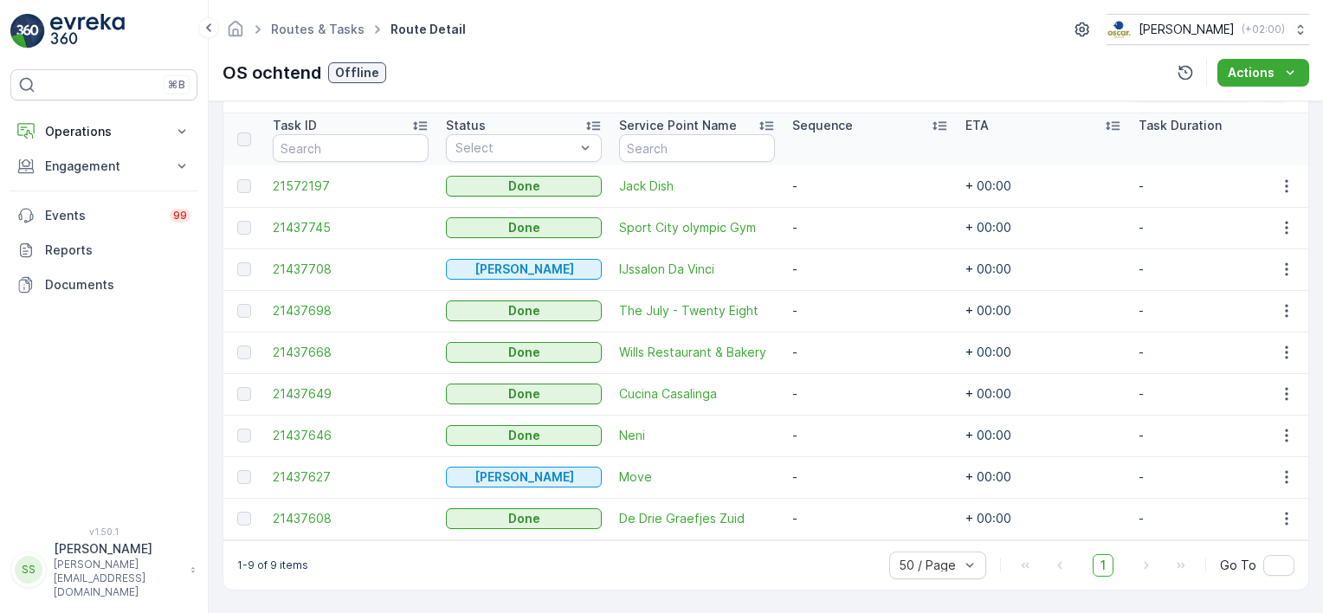
scroll to position [466, 0]
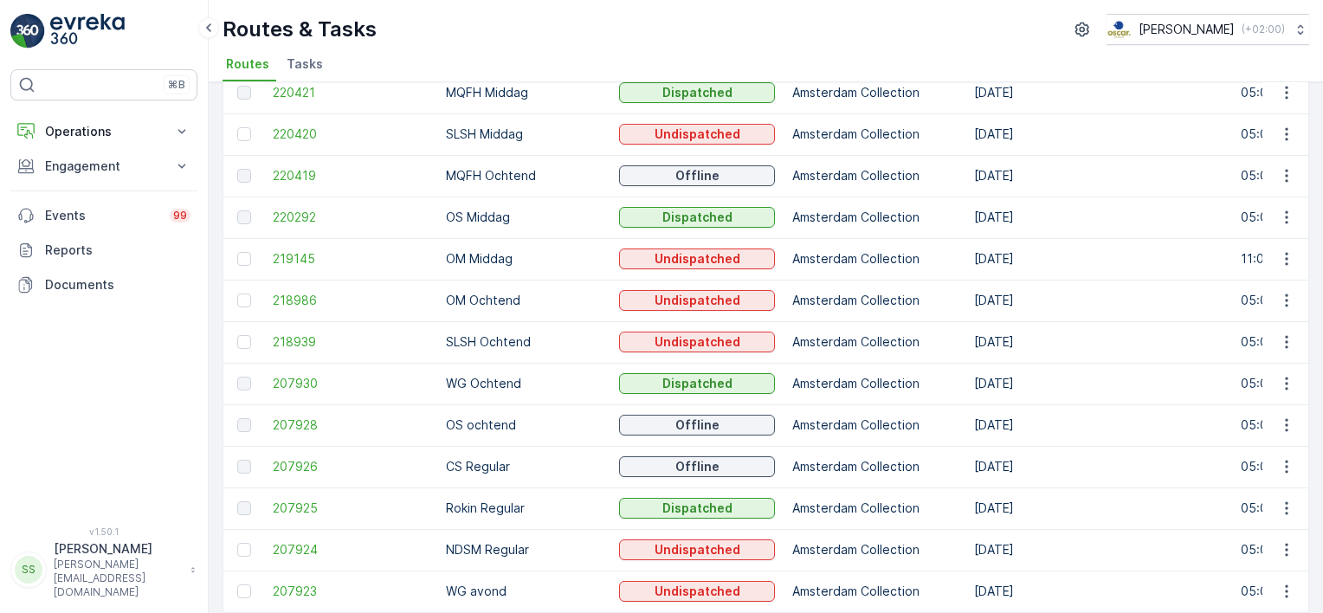
scroll to position [249, 0]
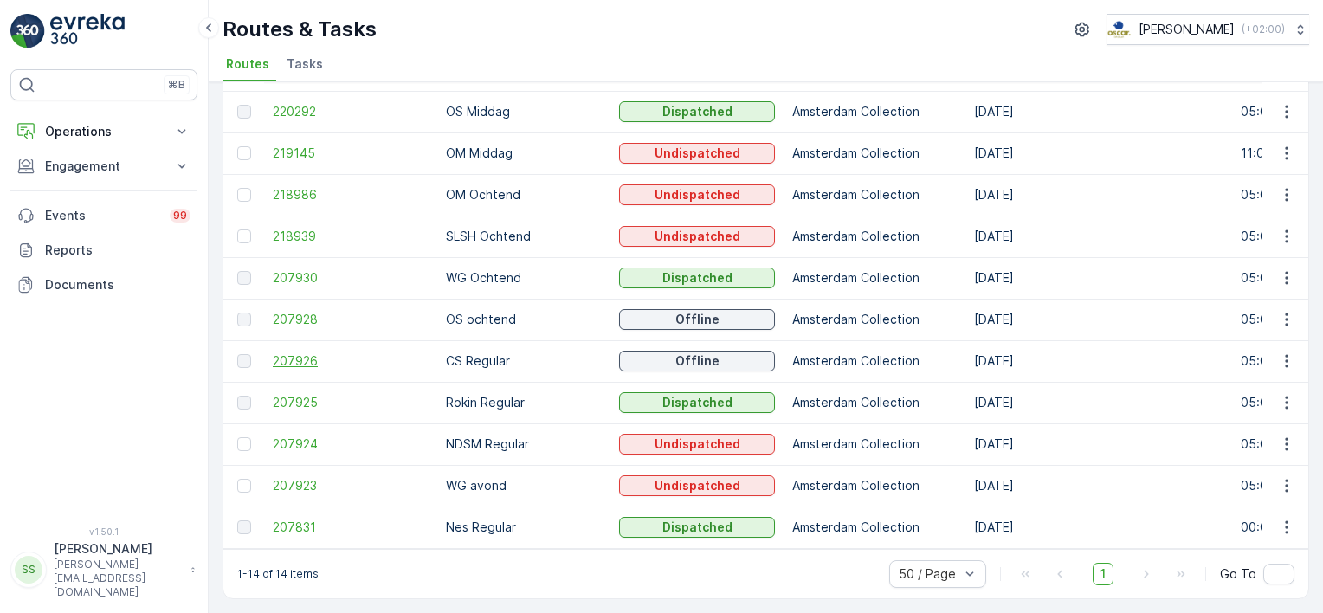
click at [297, 352] on span "207926" at bounding box center [351, 360] width 156 height 17
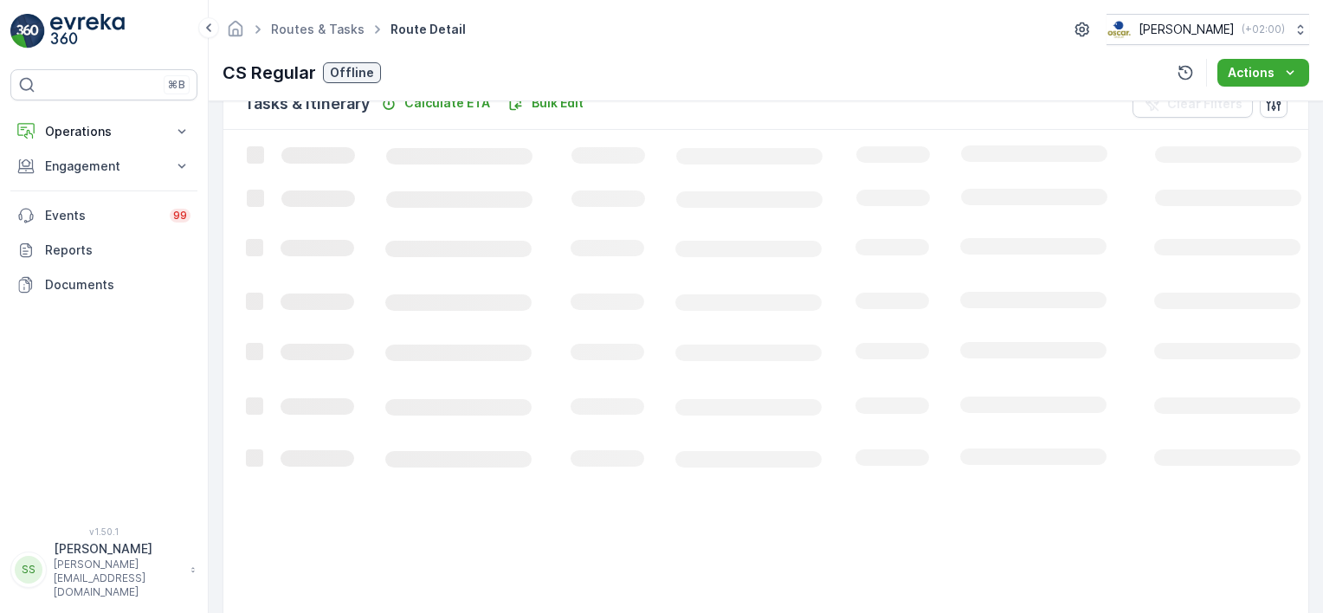
scroll to position [279, 0]
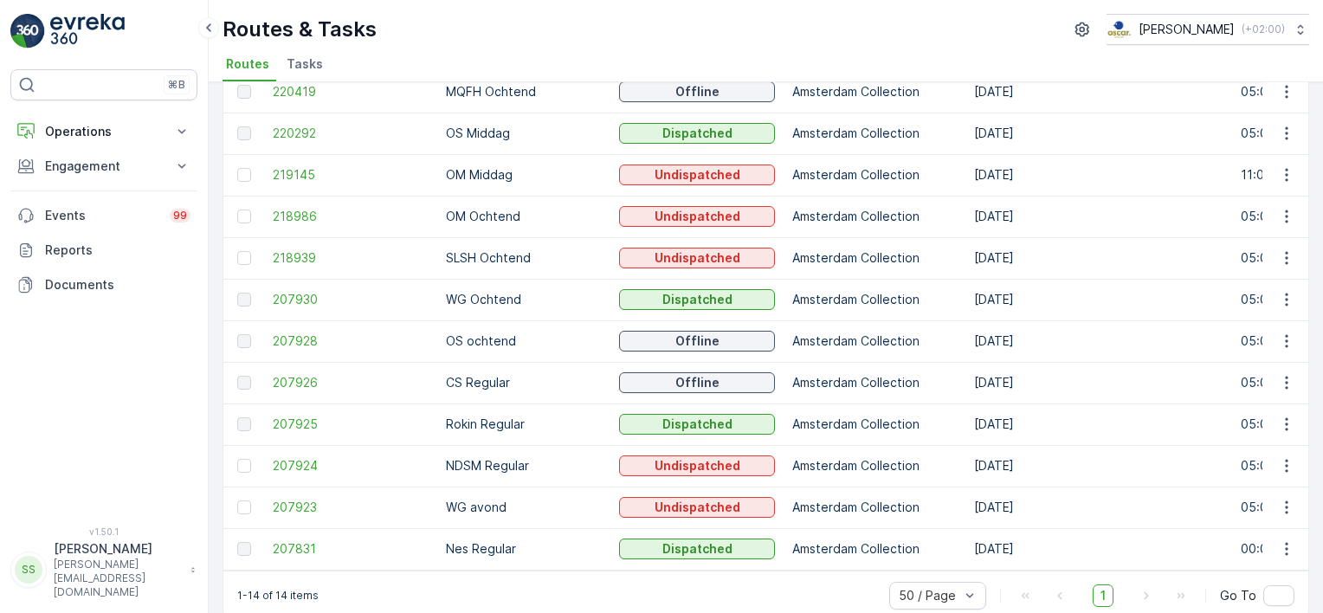
scroll to position [249, 0]
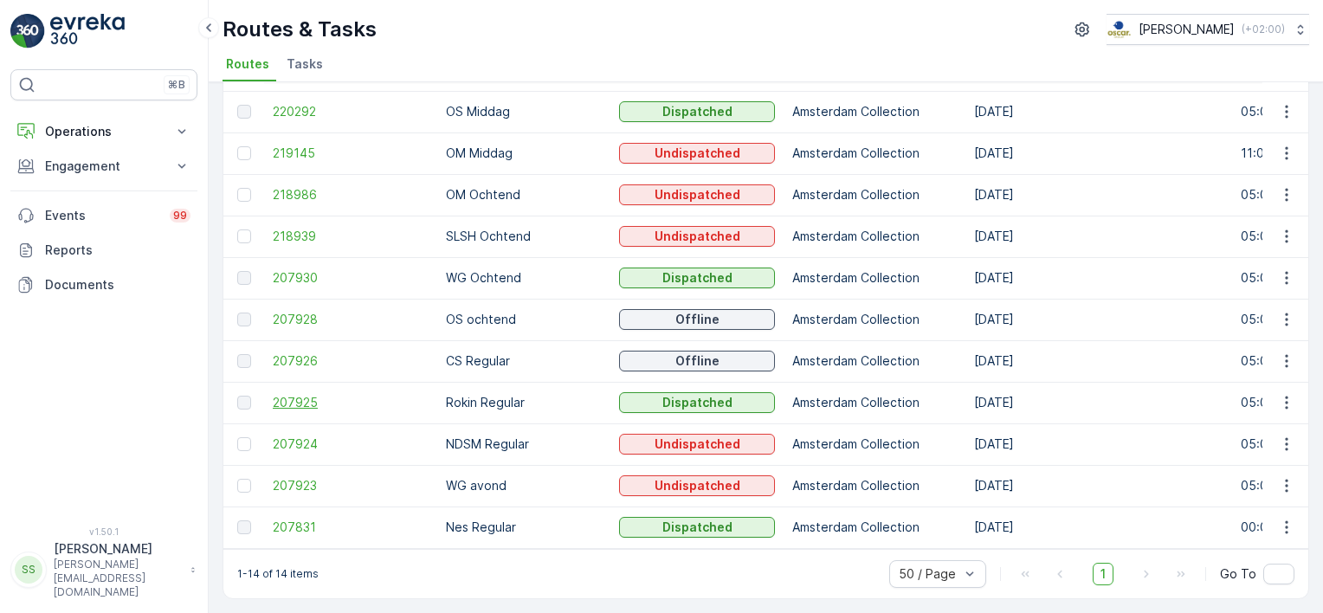
click at [313, 397] on span "207925" at bounding box center [351, 402] width 156 height 17
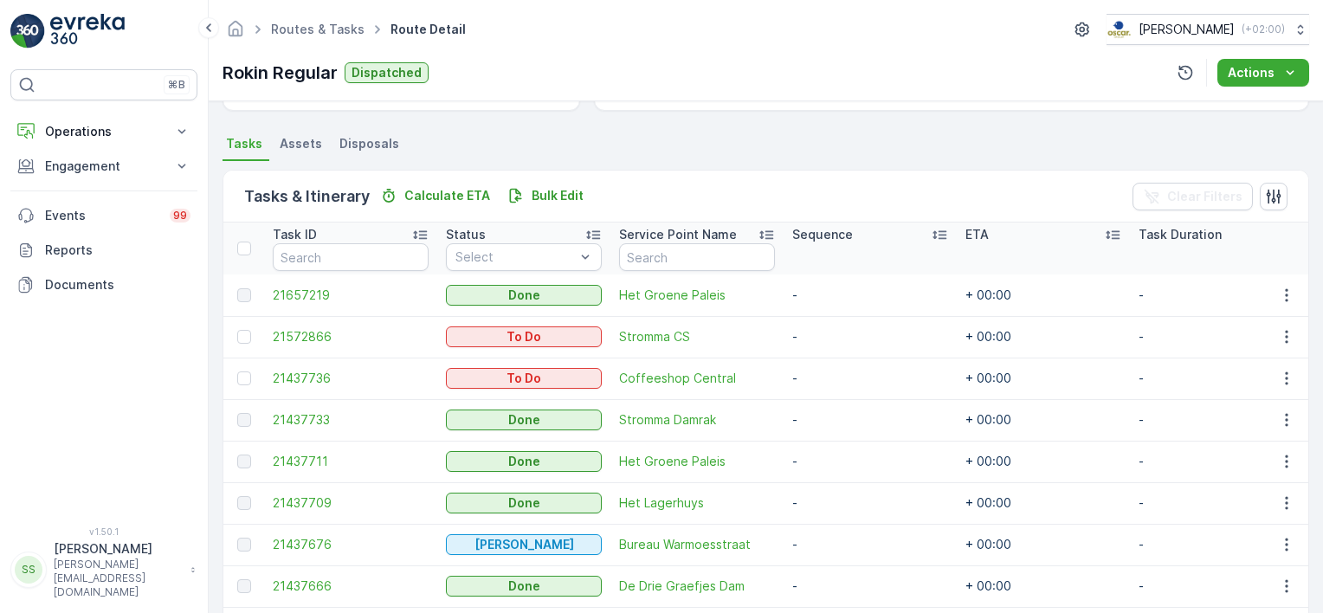
scroll to position [332, 0]
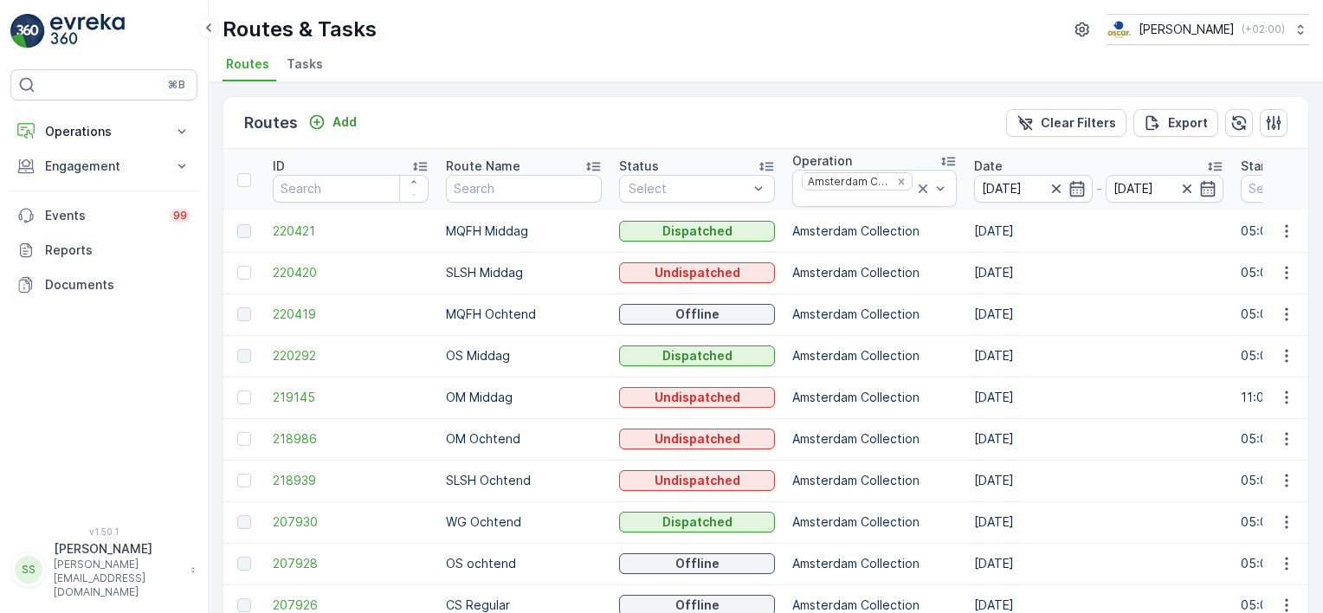
scroll to position [249, 0]
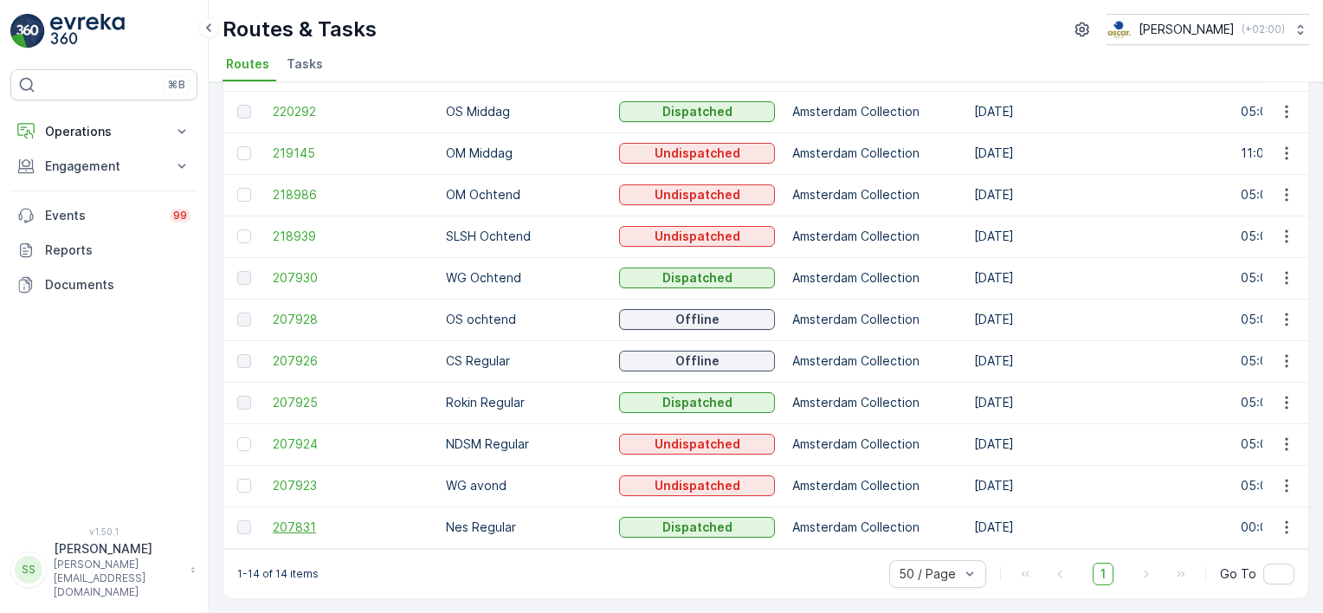
click at [296, 522] on span "207831" at bounding box center [351, 527] width 156 height 17
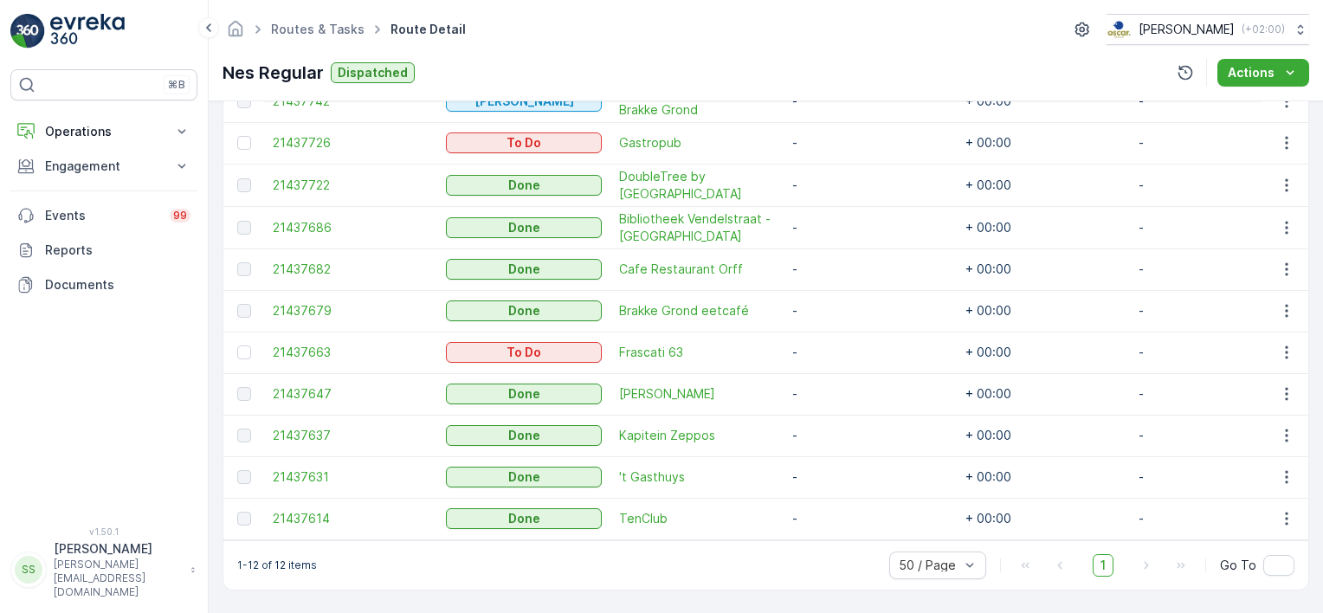
scroll to position [532, 0]
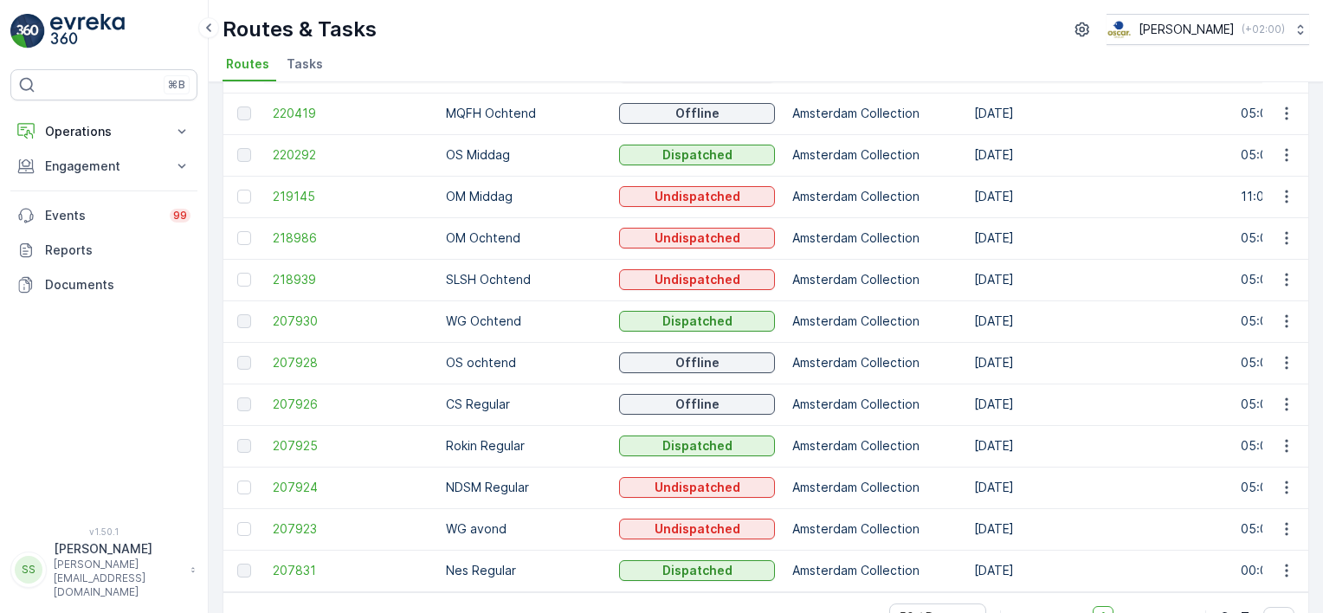
scroll to position [249, 0]
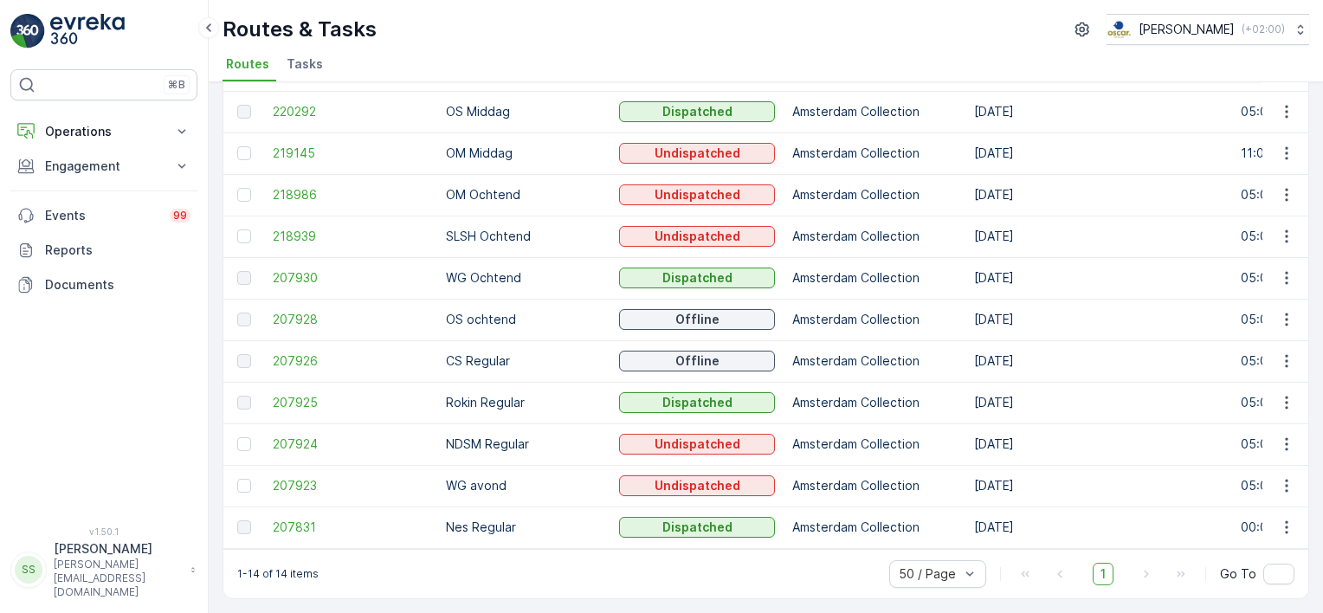
click at [209, 432] on div "Routes Add Clear Filters Export ID Route Name Status Select Operation Amsterdam…" at bounding box center [766, 347] width 1115 height 531
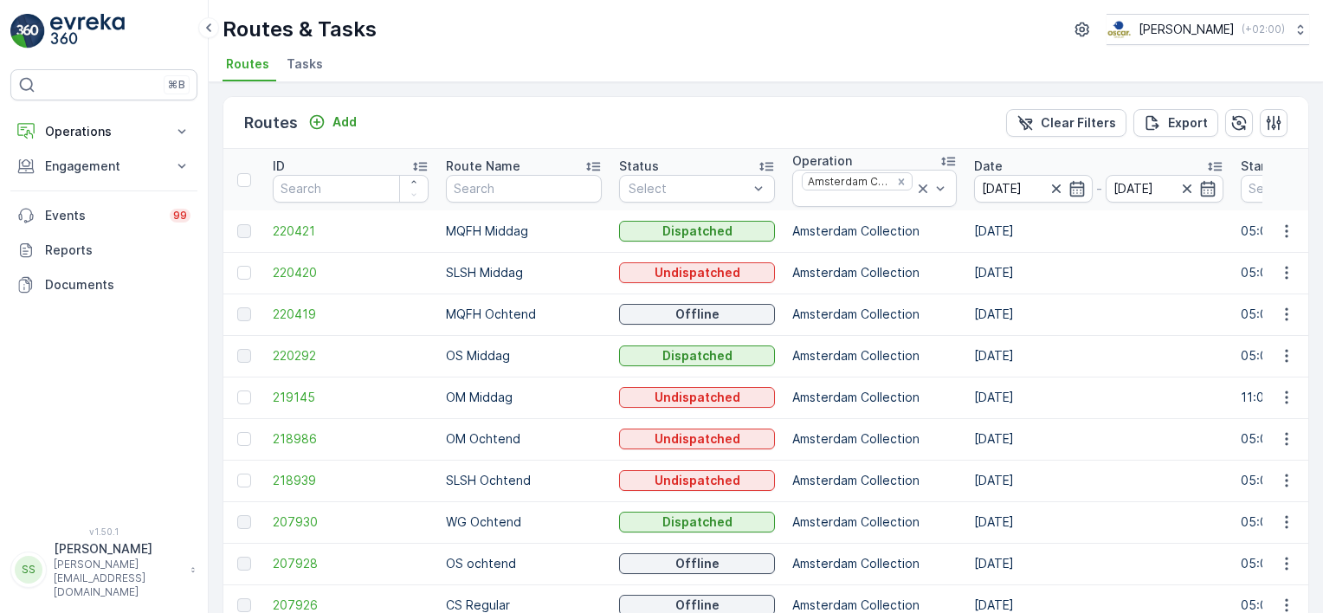
drag, startPoint x: 876, startPoint y: 128, endPoint x: 877, endPoint y: 139, distance: 10.4
click at [878, 128] on div "Routes Add Clear Filters Export" at bounding box center [765, 123] width 1085 height 52
click at [895, 183] on icon "Remove Amsterdam Collection" at bounding box center [901, 182] width 12 height 12
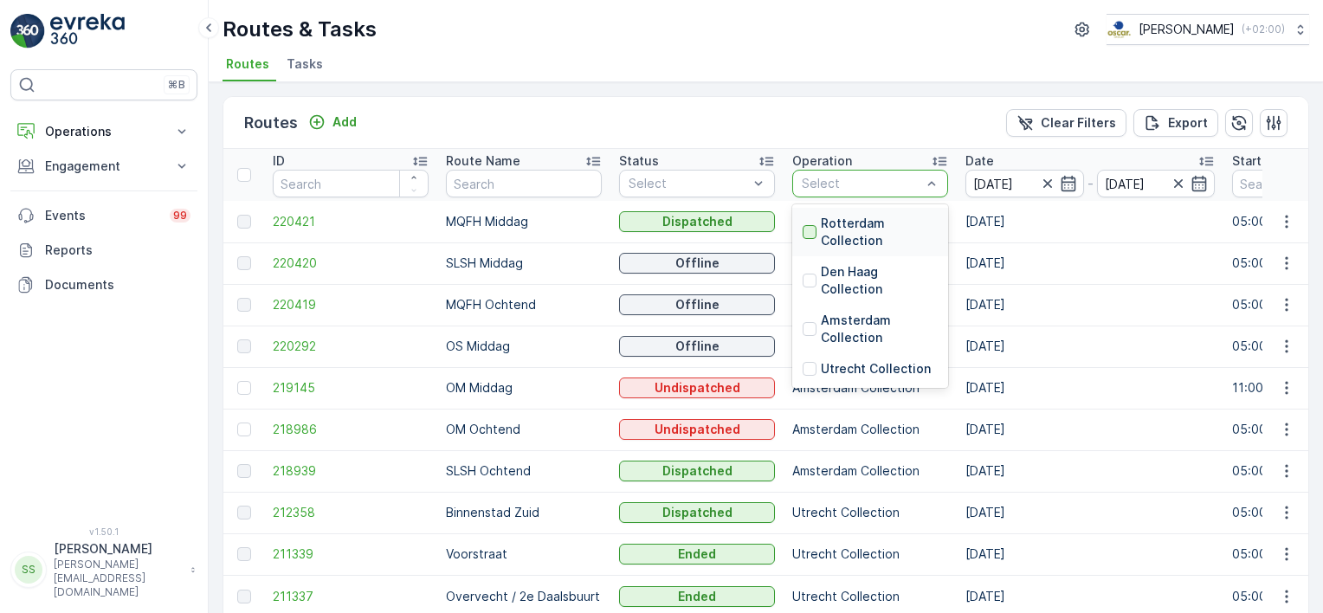
click at [813, 234] on div at bounding box center [810, 232] width 14 height 14
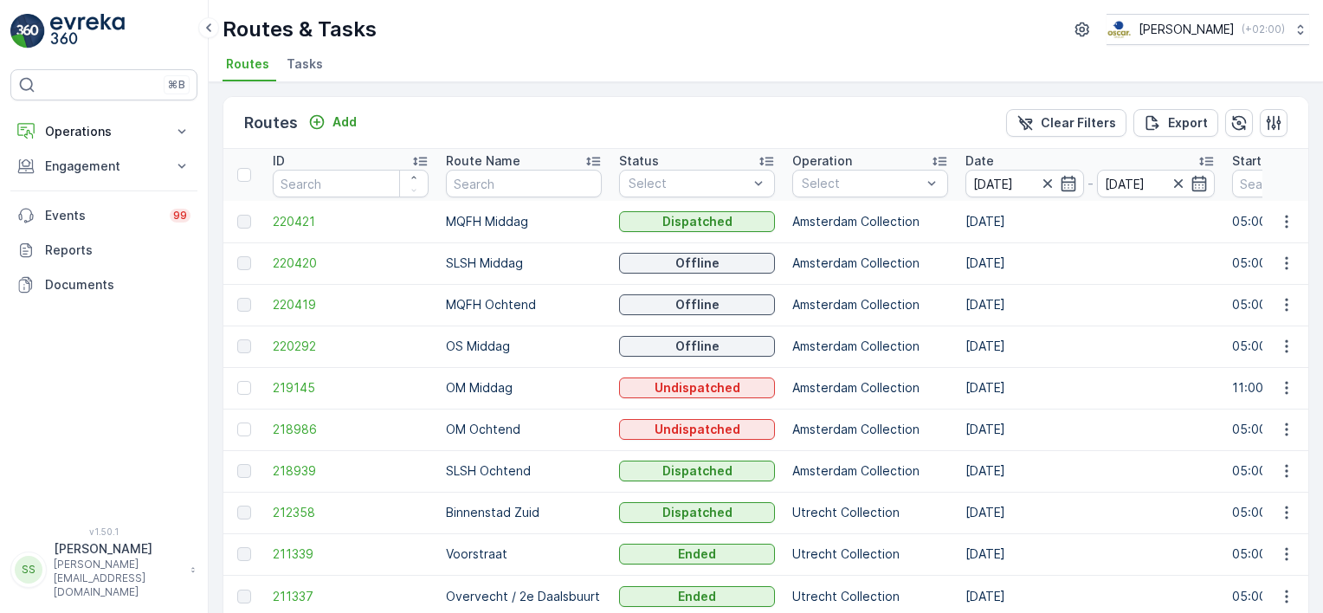
click at [862, 111] on div "Routes Add Clear Filters Export" at bounding box center [765, 123] width 1085 height 52
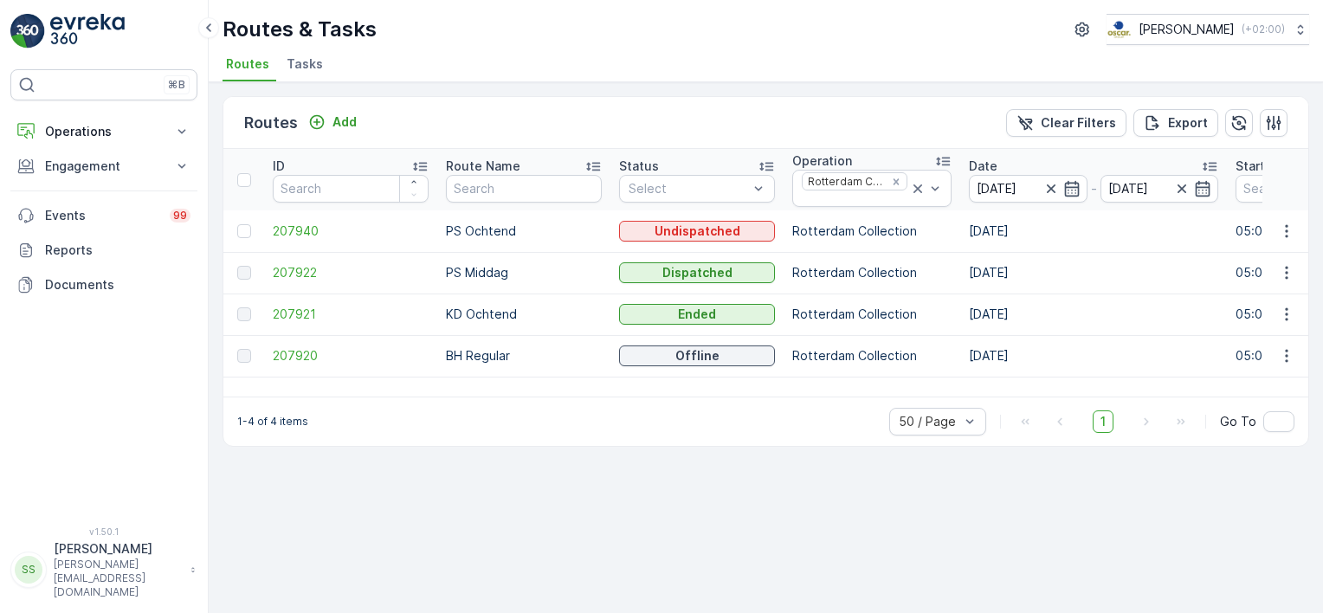
click at [263, 261] on td at bounding box center [243, 273] width 41 height 42
click at [291, 275] on span "207922" at bounding box center [351, 272] width 156 height 17
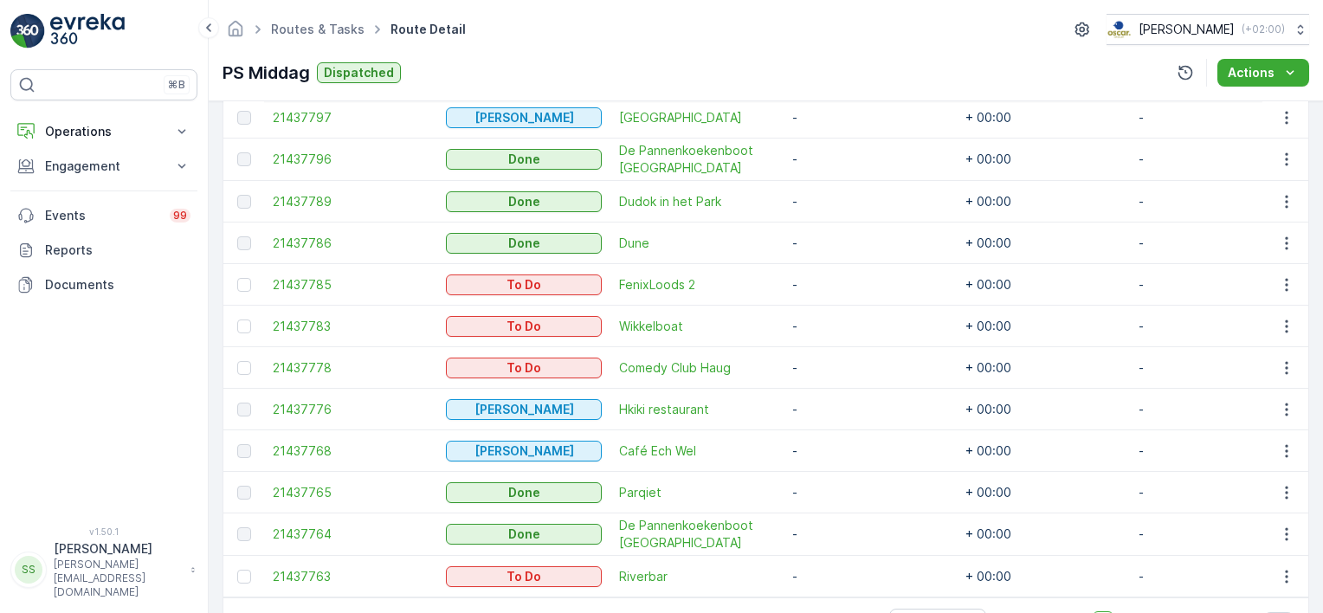
scroll to position [842, 0]
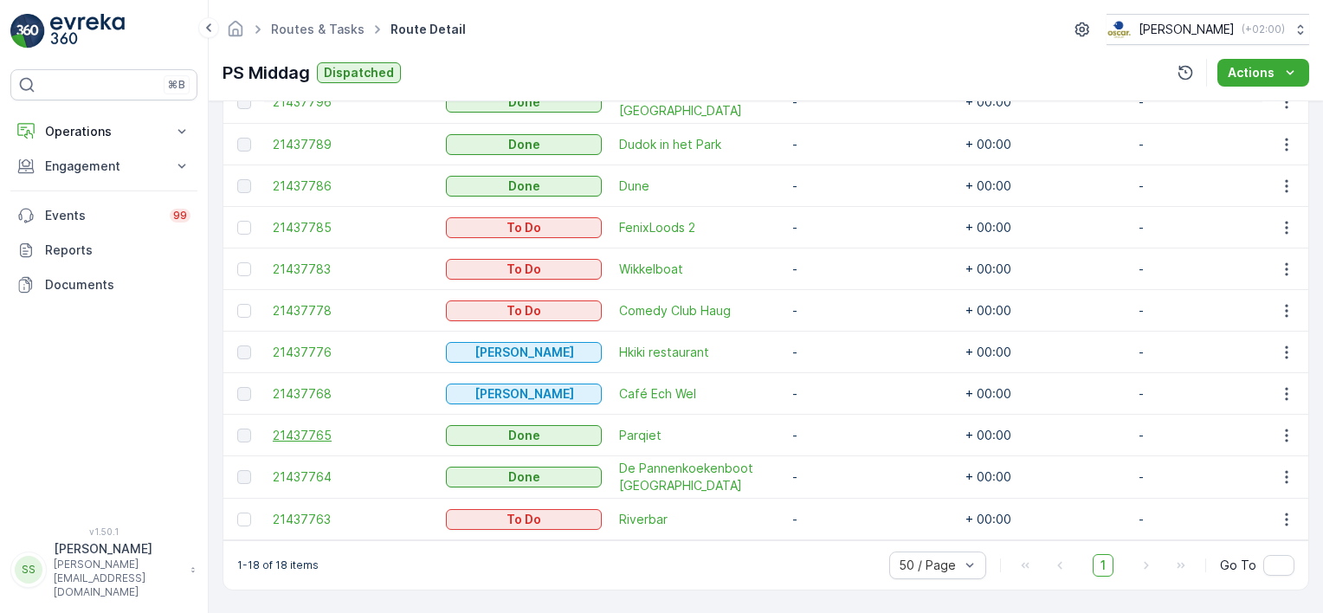
click at [319, 427] on span "21437765" at bounding box center [351, 435] width 156 height 17
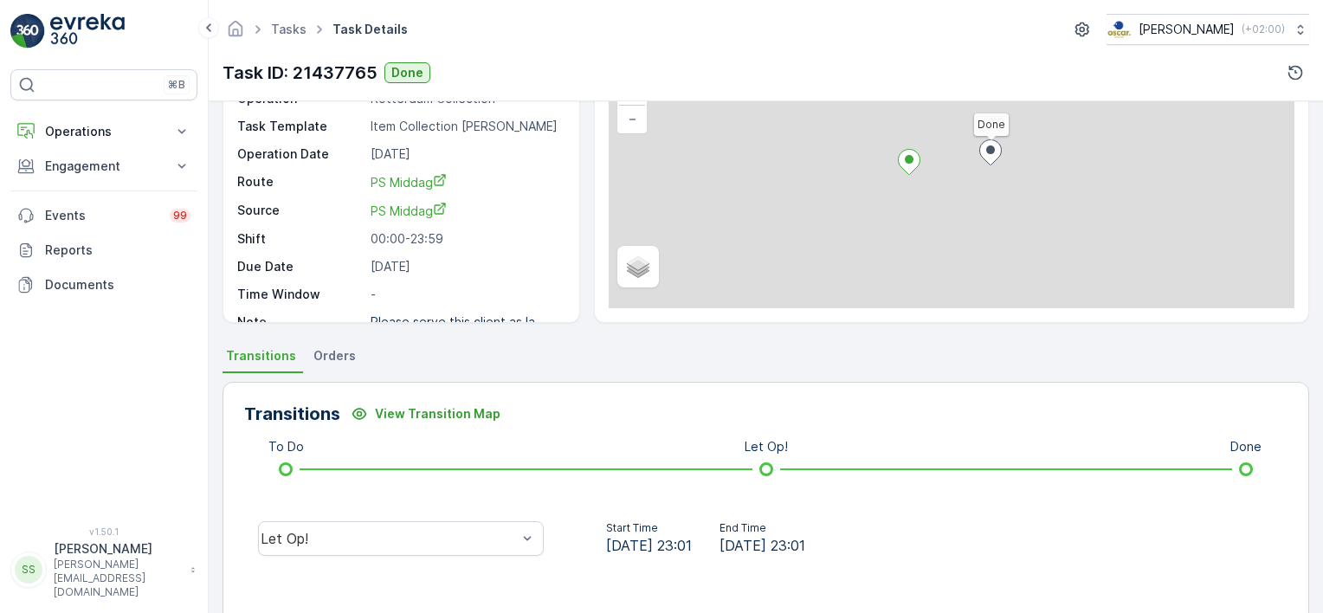
scroll to position [346, 0]
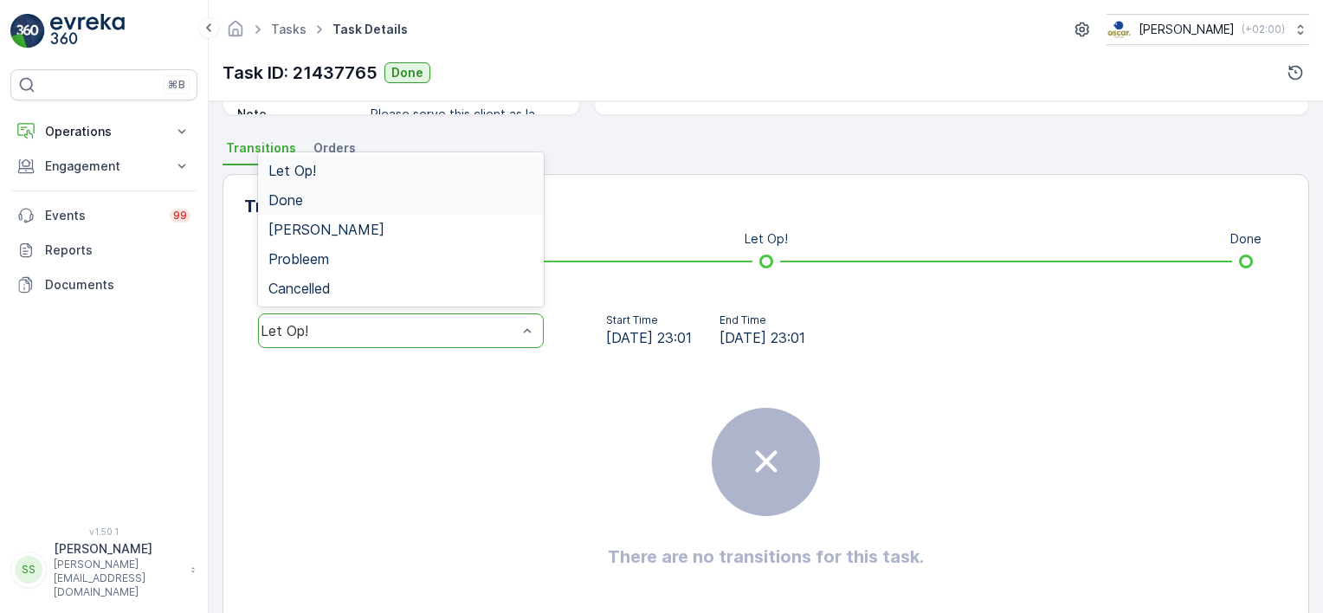
click at [286, 192] on span "Done" at bounding box center [285, 200] width 35 height 16
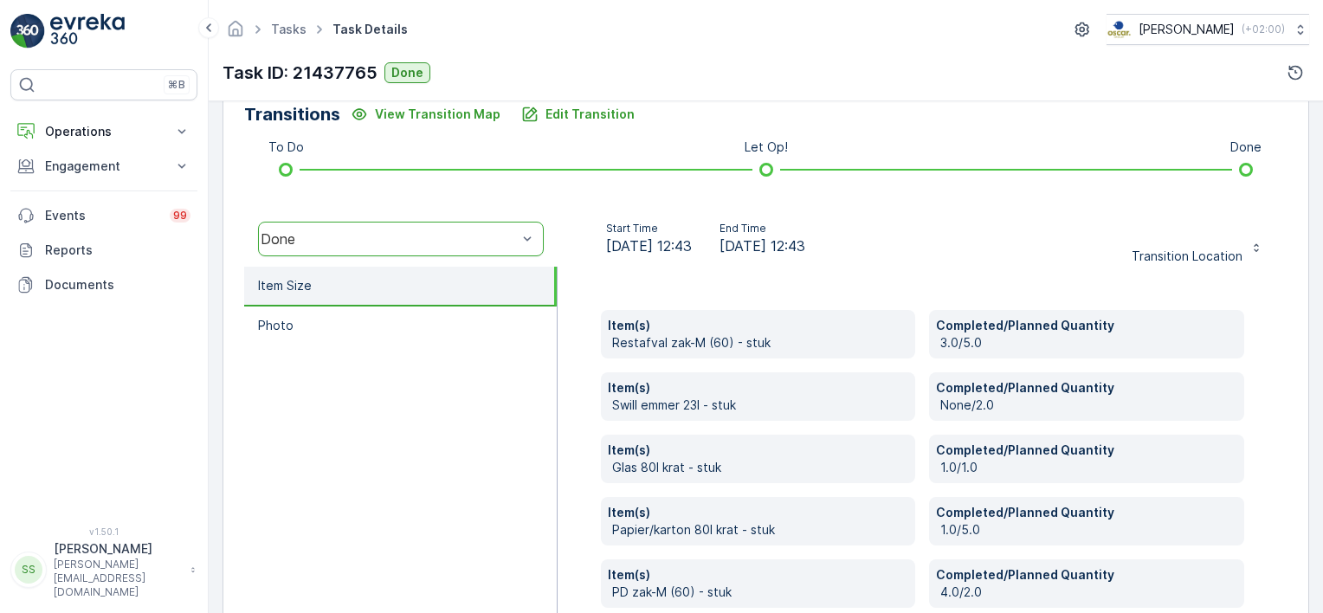
scroll to position [529, 0]
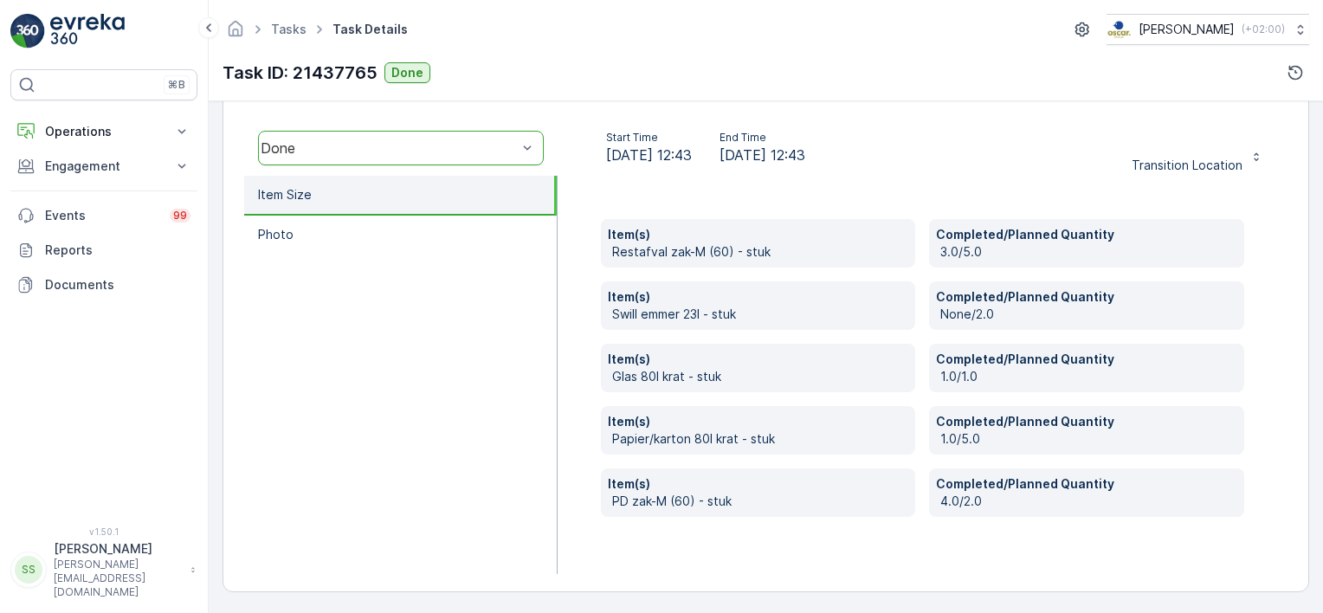
click at [422, 324] on ul "Item Size Photo" at bounding box center [400, 375] width 313 height 398
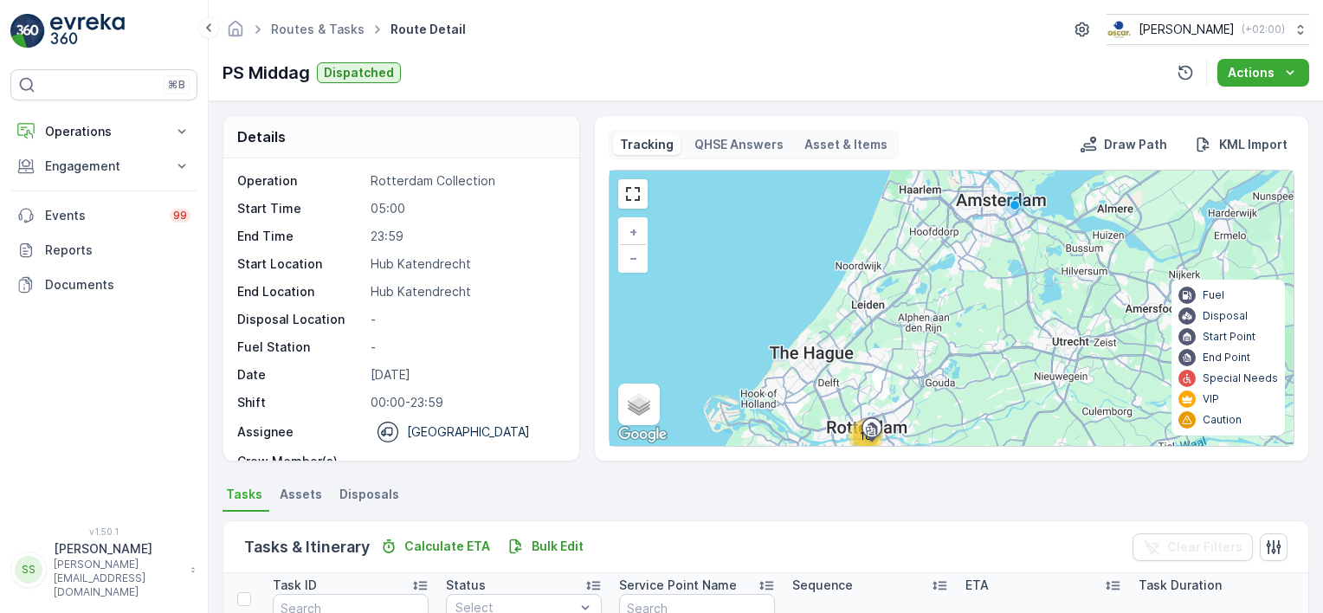
click at [513, 67] on div "PS Middag Dispatched Actions" at bounding box center [766, 73] width 1087 height 28
click at [831, 87] on div "Routes & Tasks Route Detail Oscar Circulair ( +02:00 ) PS Middag Dispatched Act…" at bounding box center [766, 50] width 1115 height 101
click at [322, 28] on link "Routes & Tasks" at bounding box center [318, 29] width 94 height 15
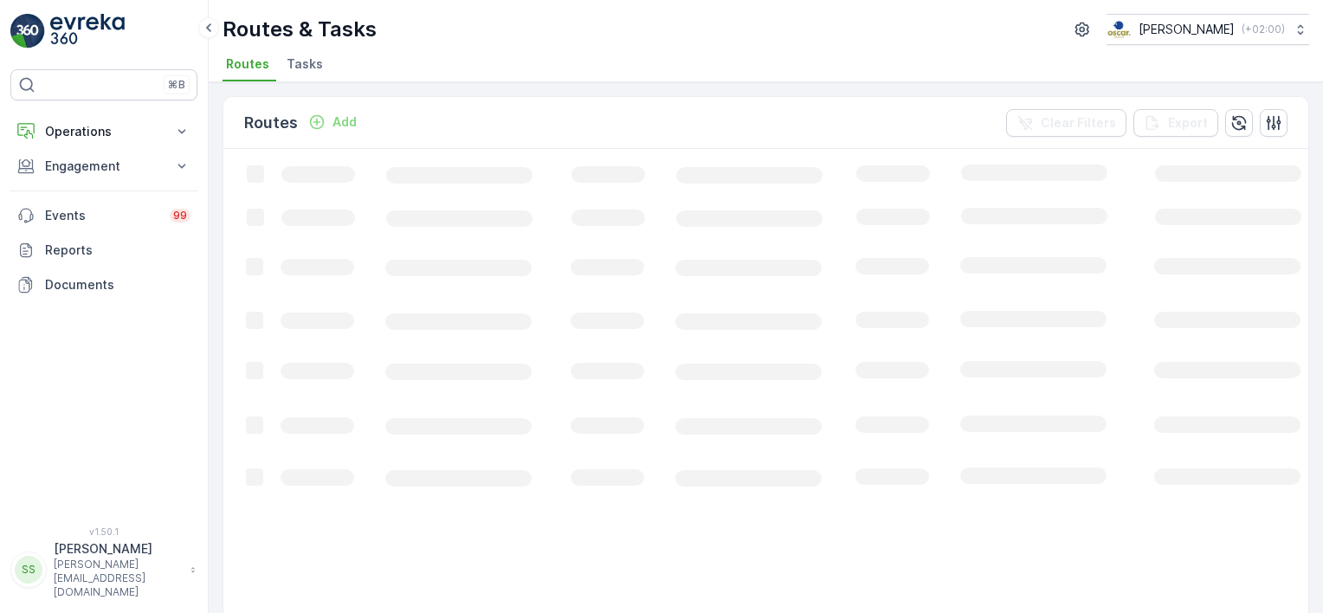
click at [399, 61] on ul "Routes Tasks" at bounding box center [759, 66] width 1073 height 29
click at [297, 64] on span "Tasks" at bounding box center [305, 63] width 36 height 17
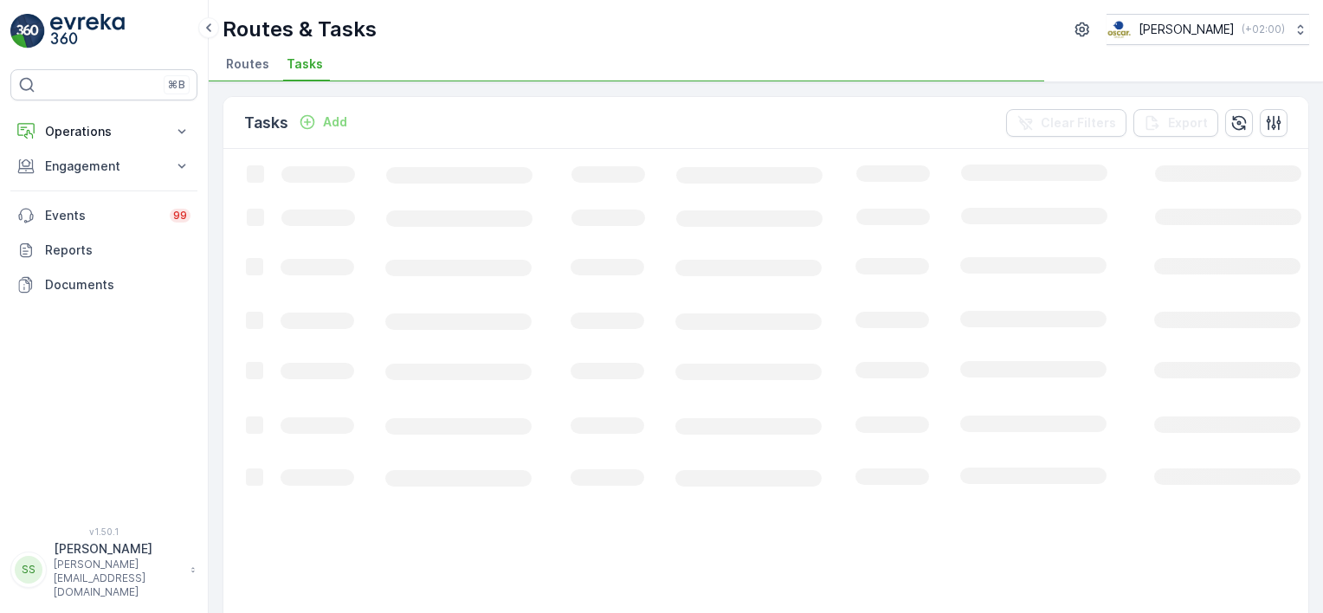
click at [468, 116] on div "Tasks Add Clear Filters Export" at bounding box center [765, 123] width 1085 height 52
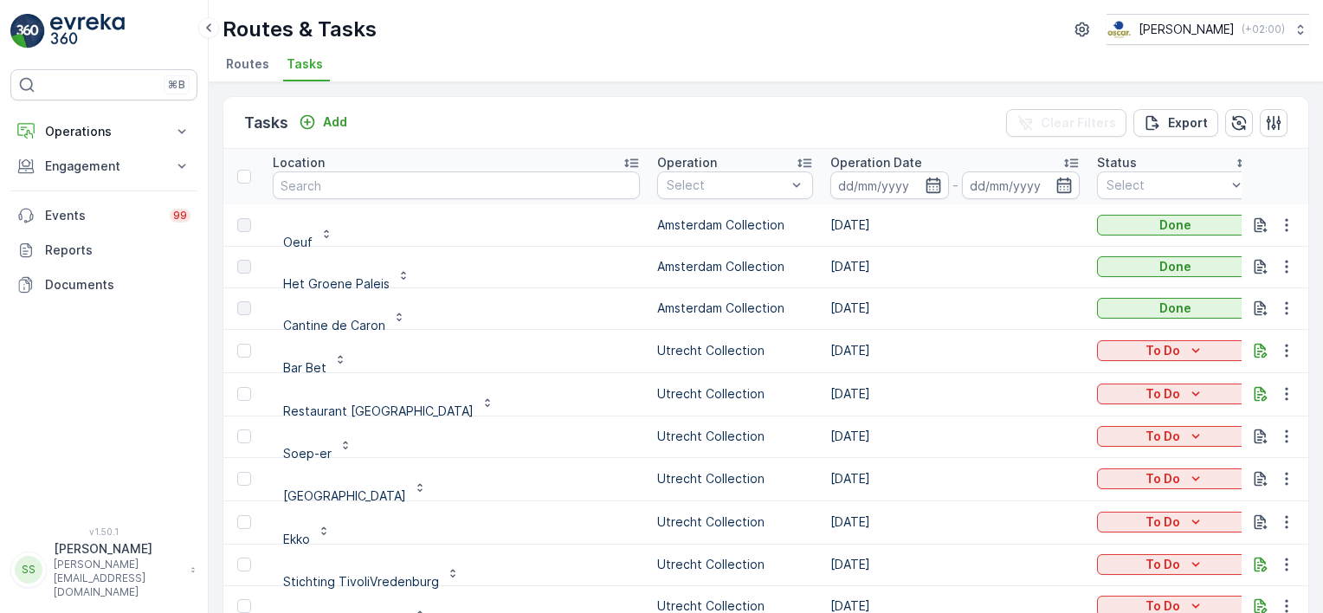
click at [333, 184] on input "text" at bounding box center [456, 185] width 367 height 28
type input "sea"
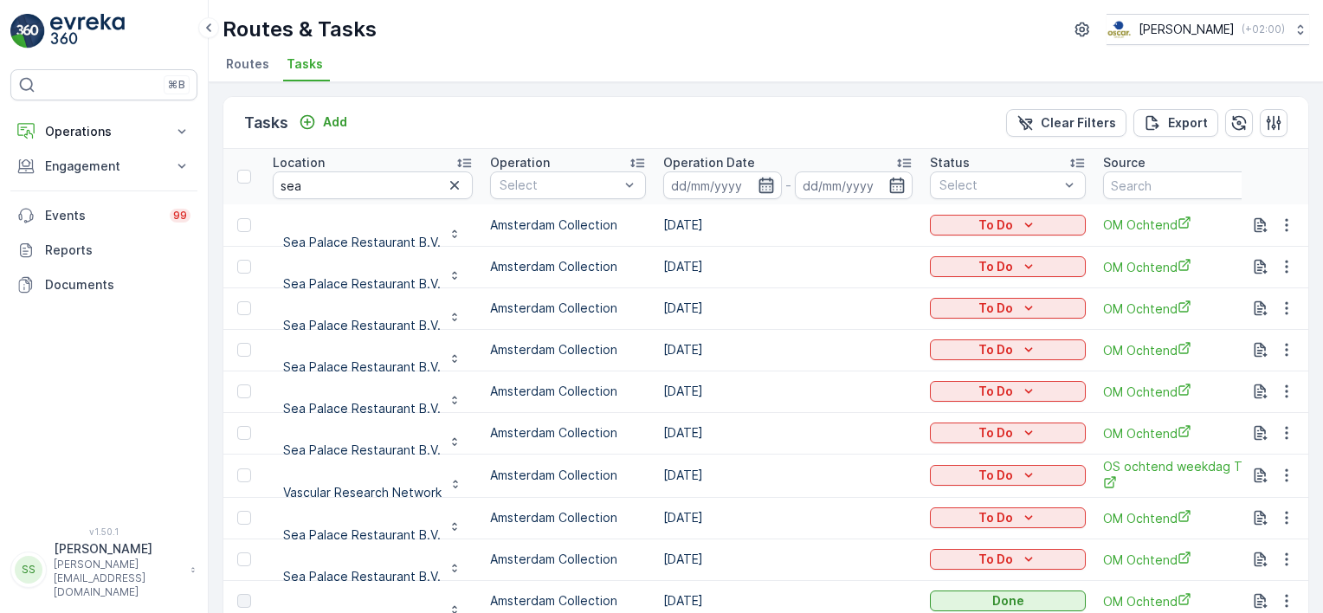
click at [766, 178] on icon "button" at bounding box center [766, 186] width 15 height 16
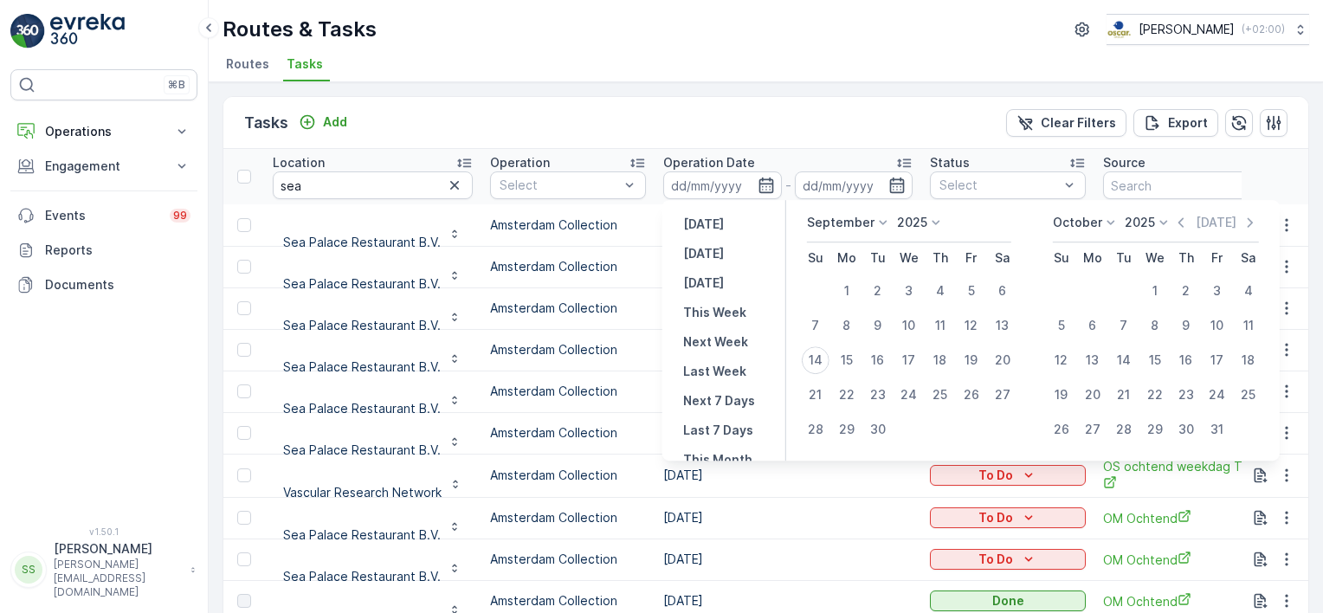
click at [766, 555] on td "[DATE]" at bounding box center [788, 560] width 267 height 42
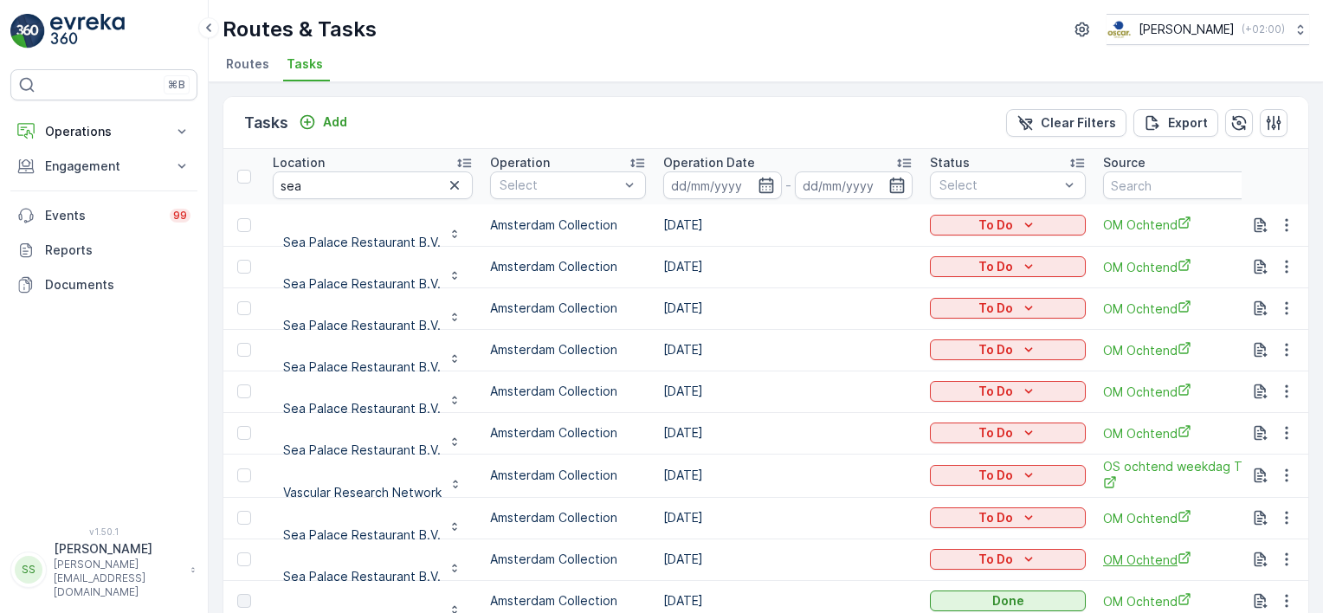
click at [1141, 560] on span "OM Ochtend" at bounding box center [1181, 560] width 156 height 18
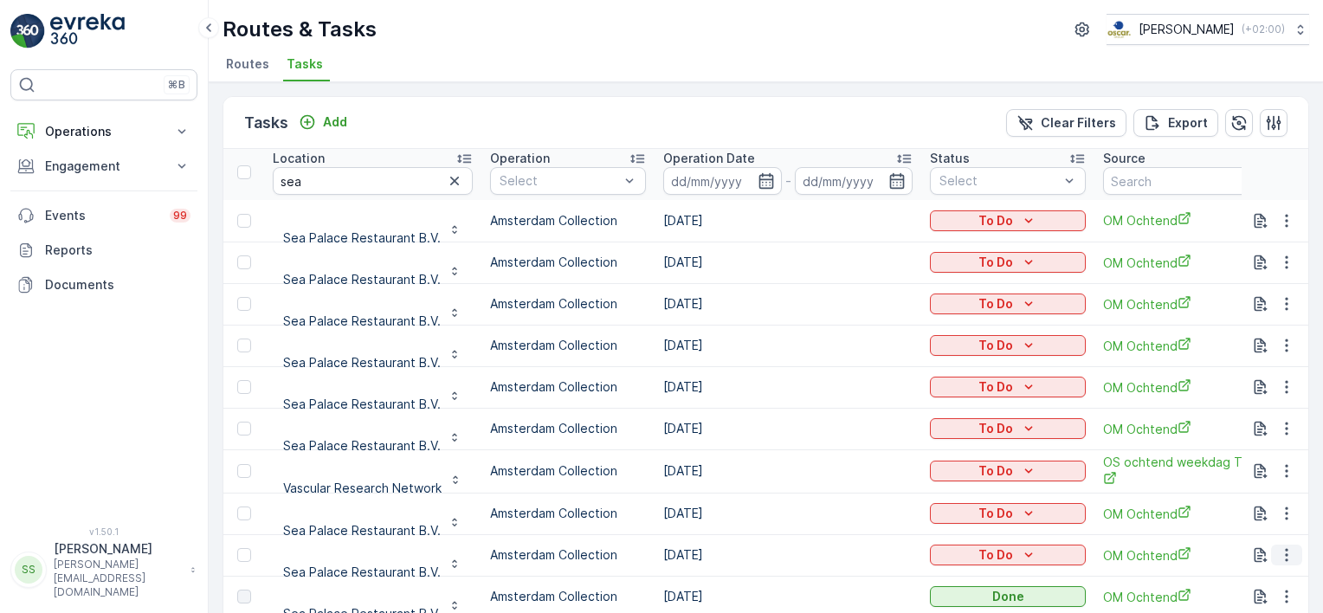
click at [1283, 551] on icon "button" at bounding box center [1286, 554] width 17 height 17
click at [1247, 468] on span "Change Route" at bounding box center [1242, 469] width 84 height 17
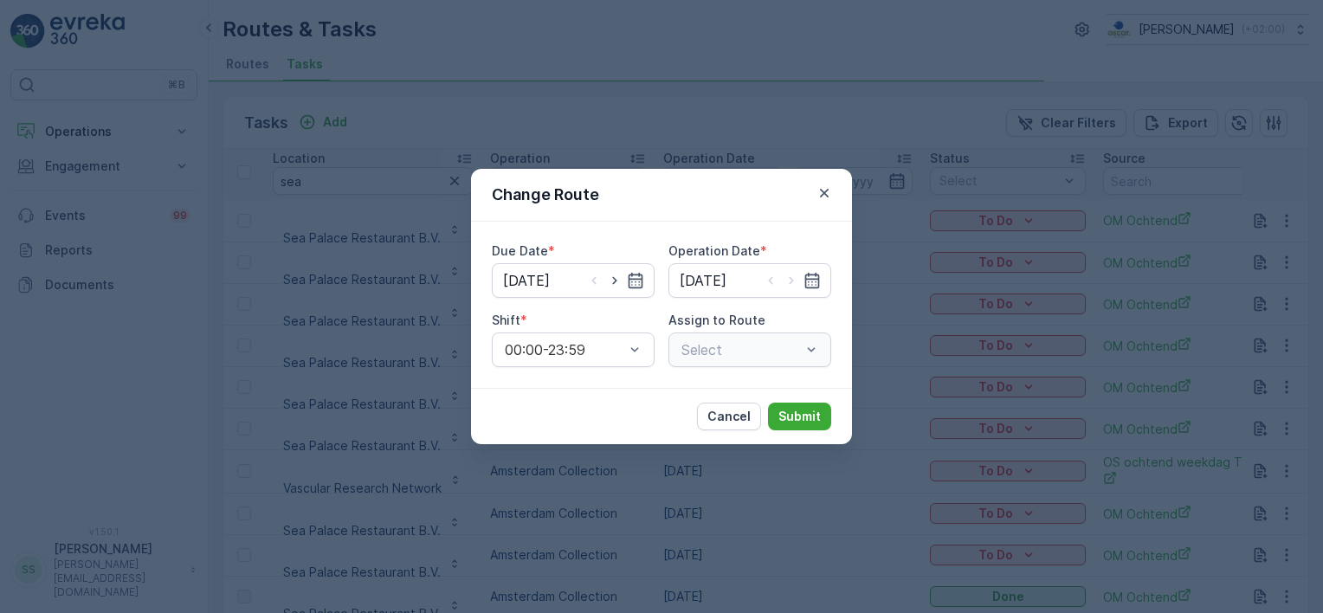
type input "[DATE]"
click at [762, 344] on div "Select" at bounding box center [750, 350] width 163 height 35
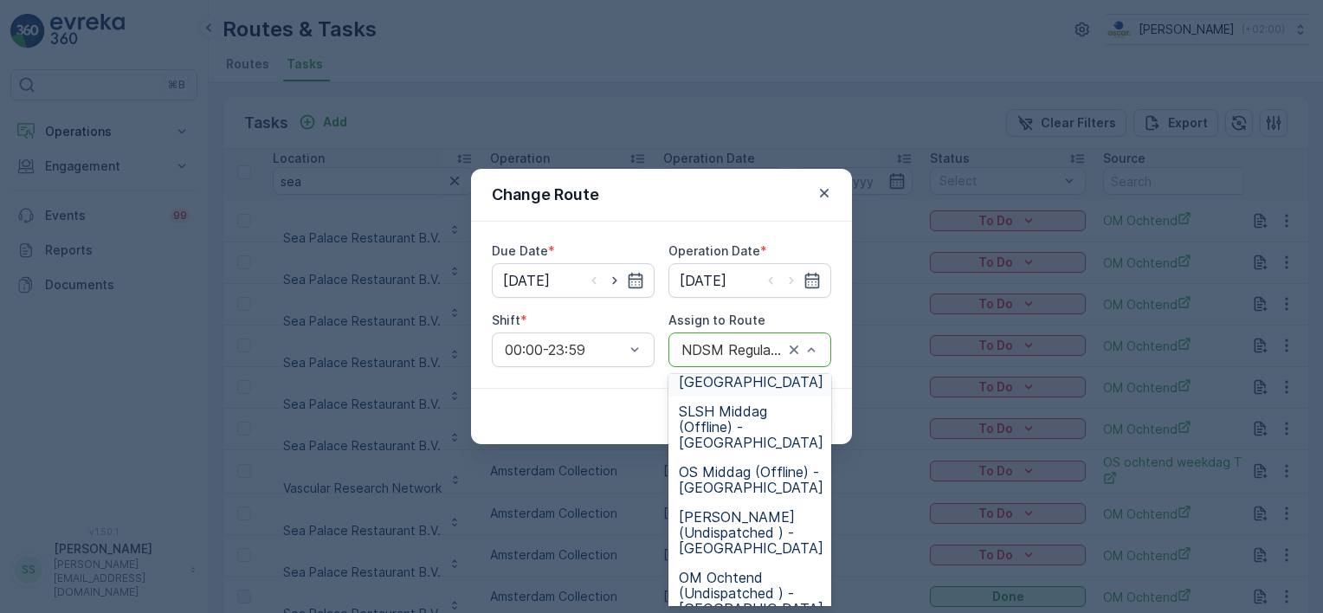
scroll to position [420, 0]
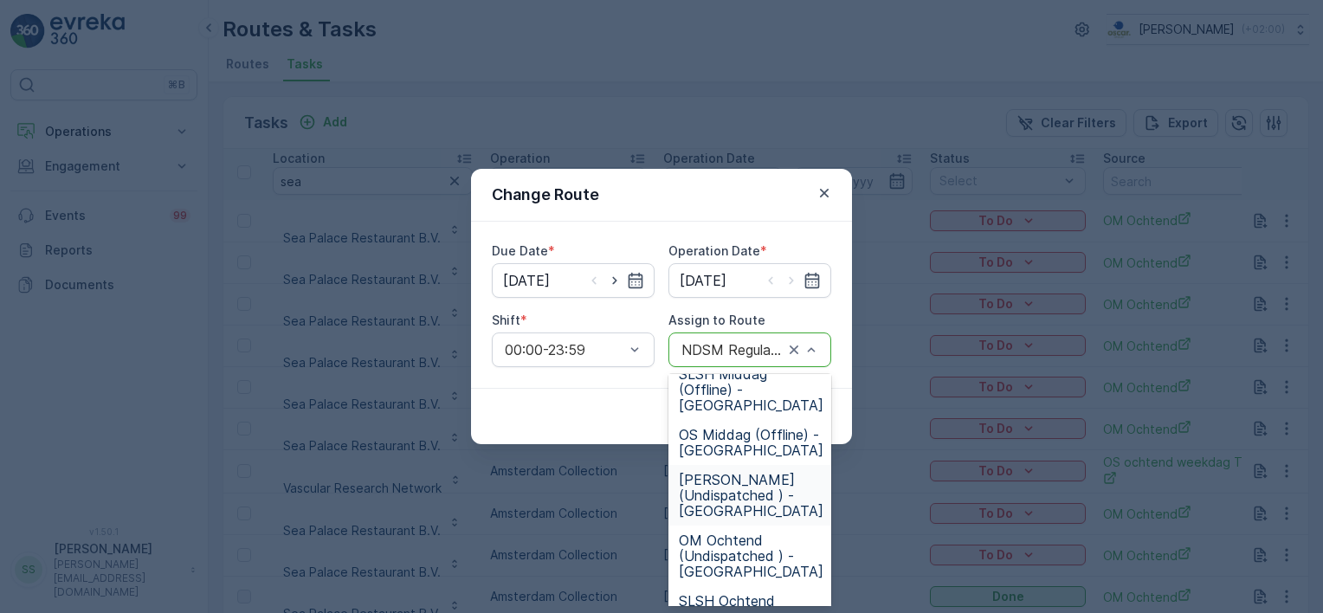
click at [733, 472] on span "OM Middag (Undispatched ) - Amsterdam" at bounding box center [751, 495] width 145 height 47
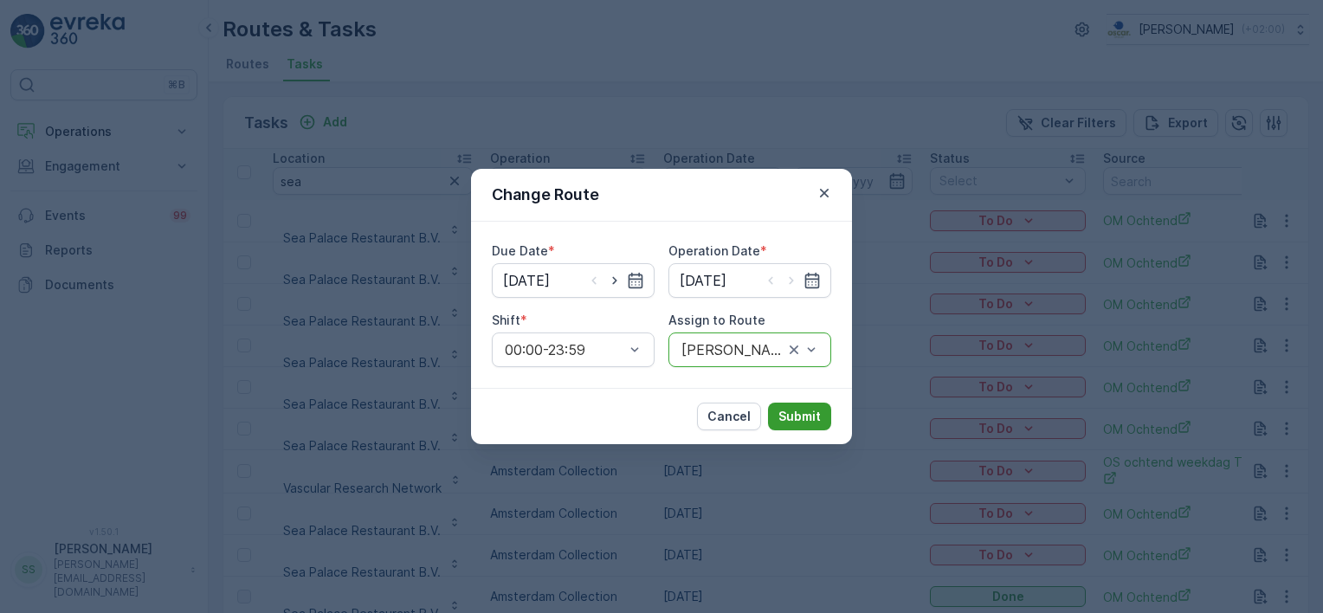
click at [801, 414] on p "Submit" at bounding box center [800, 416] width 42 height 17
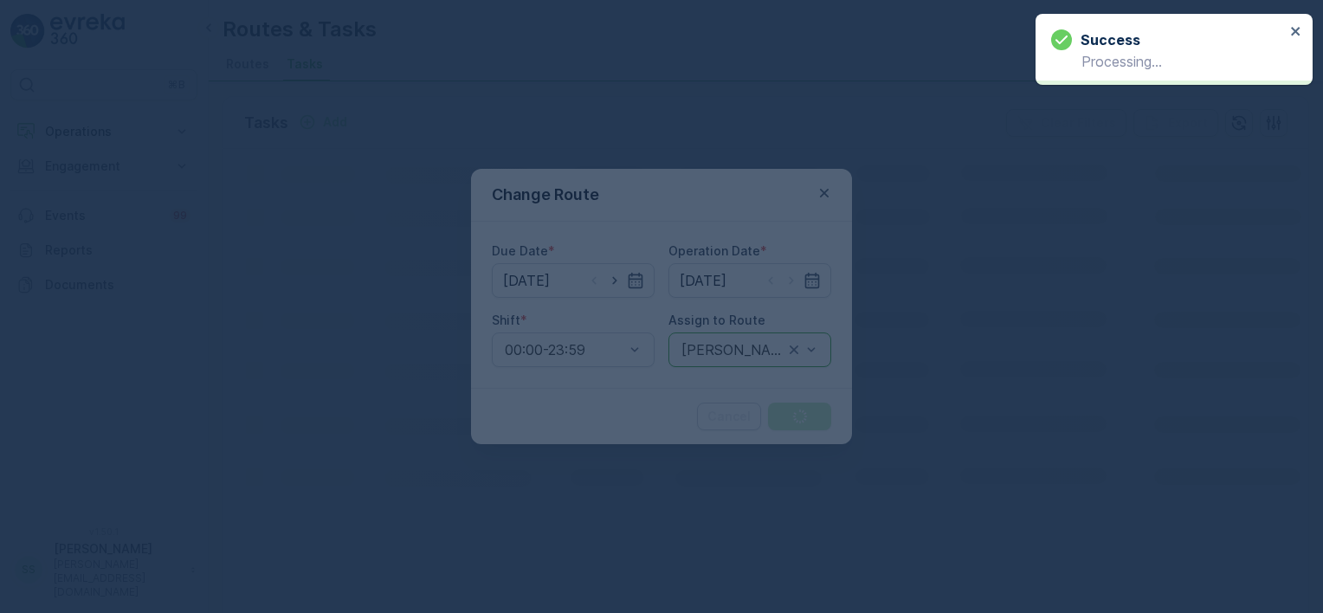
scroll to position [0, 0]
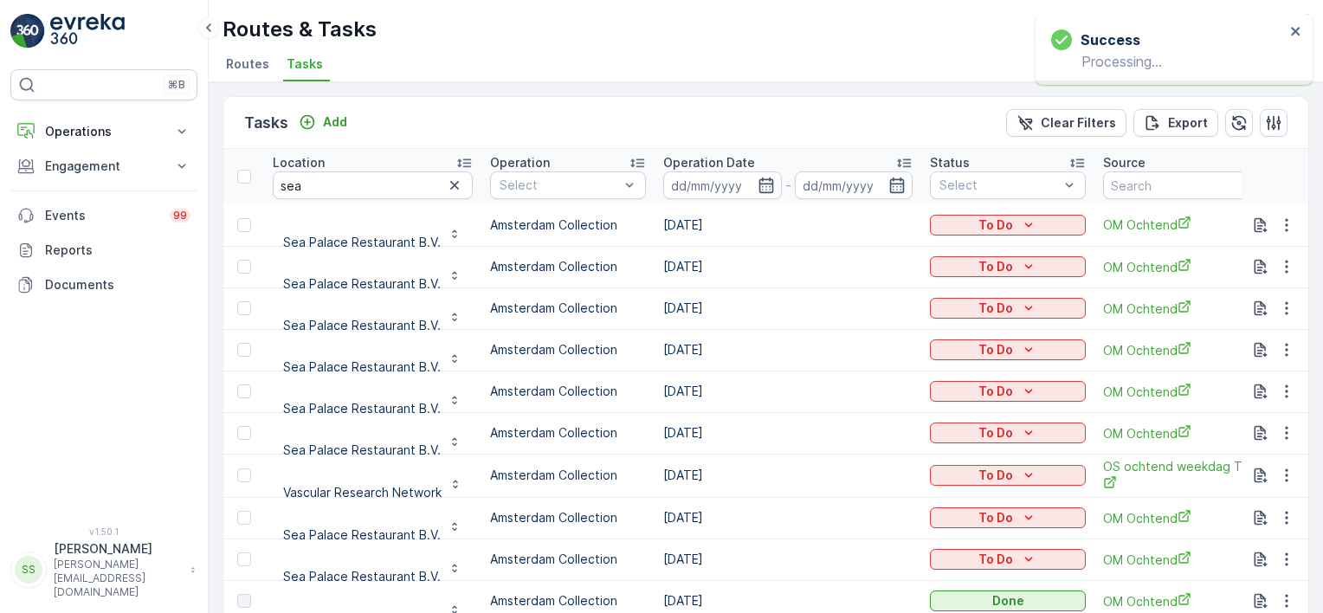
click at [646, 30] on div "Routes & Tasks Oscar Circulair ( +02:00 )" at bounding box center [766, 29] width 1087 height 31
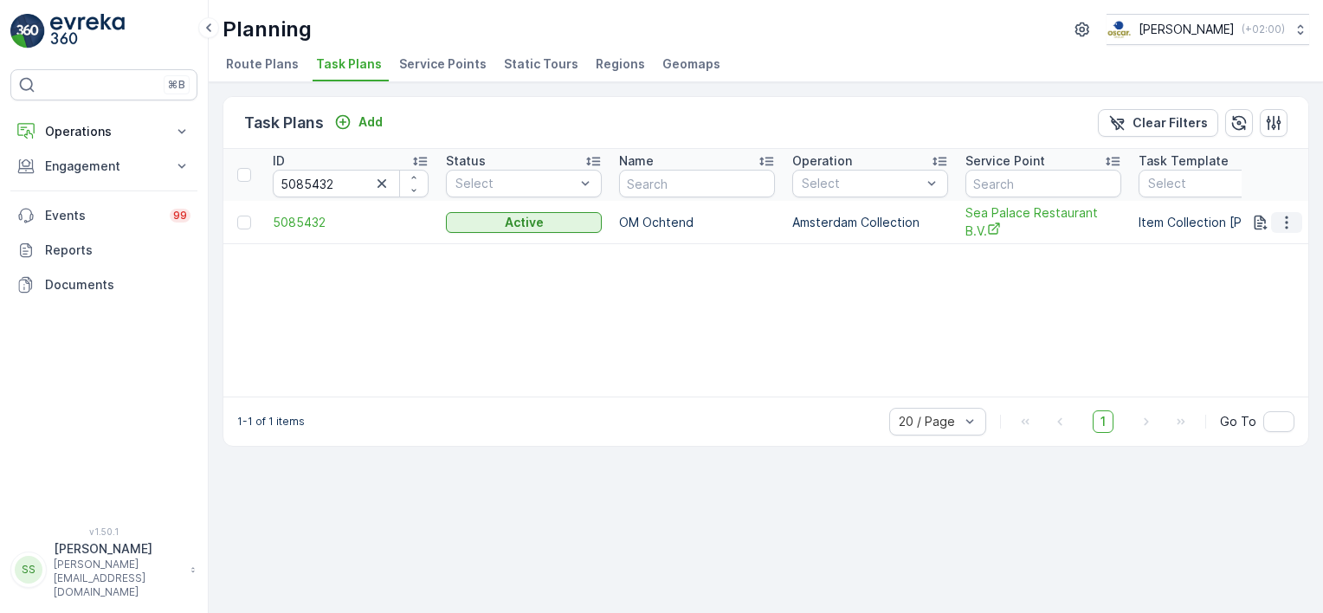
click at [1289, 212] on button "button" at bounding box center [1286, 222] width 31 height 21
click at [1237, 268] on span "Edit Task Plan" at bounding box center [1266, 276] width 81 height 17
click at [1292, 222] on icon "button" at bounding box center [1286, 222] width 17 height 17
click at [991, 352] on div "ID 5085432 Status Select Name Operation Select Service Point Task Template Sele…" at bounding box center [765, 273] width 1085 height 248
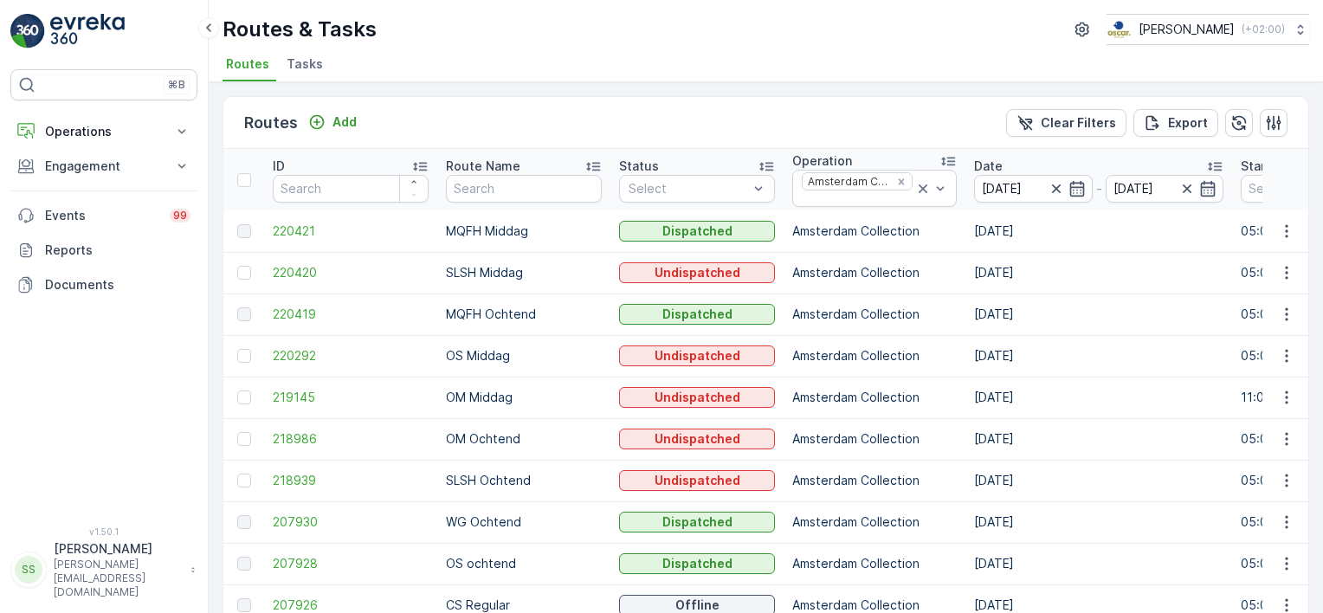
scroll to position [87, 0]
